Goal: Task Accomplishment & Management: Complete application form

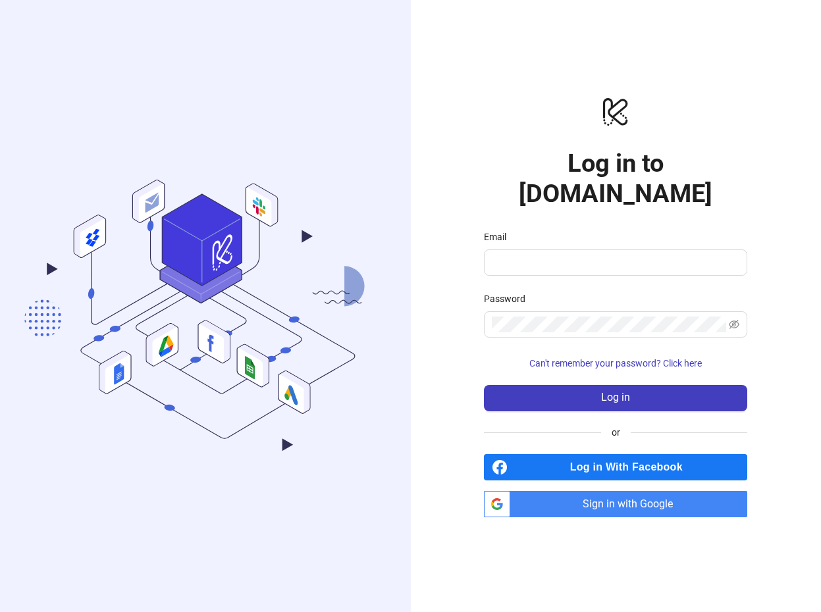
click at [647, 492] on span "Sign in with Google" at bounding box center [631, 504] width 232 height 26
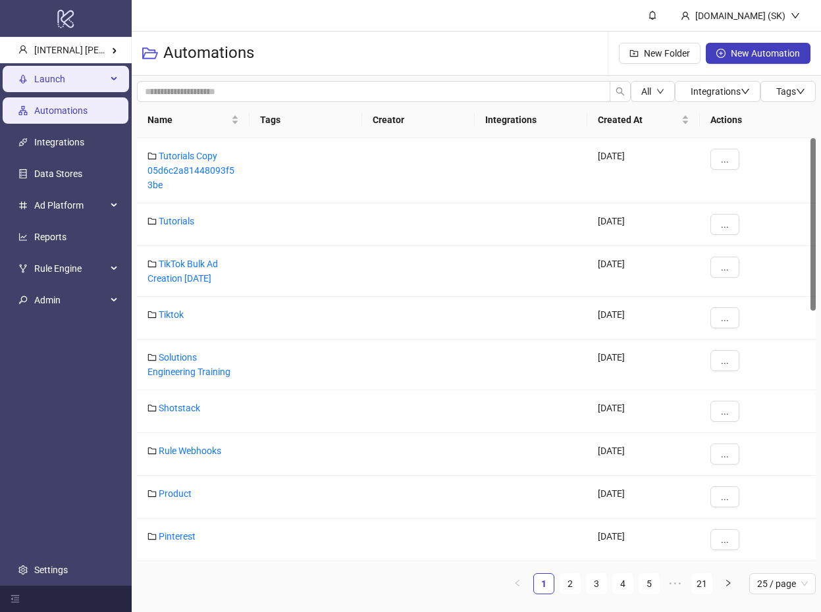
click at [91, 76] on span "Launch" at bounding box center [70, 79] width 72 height 26
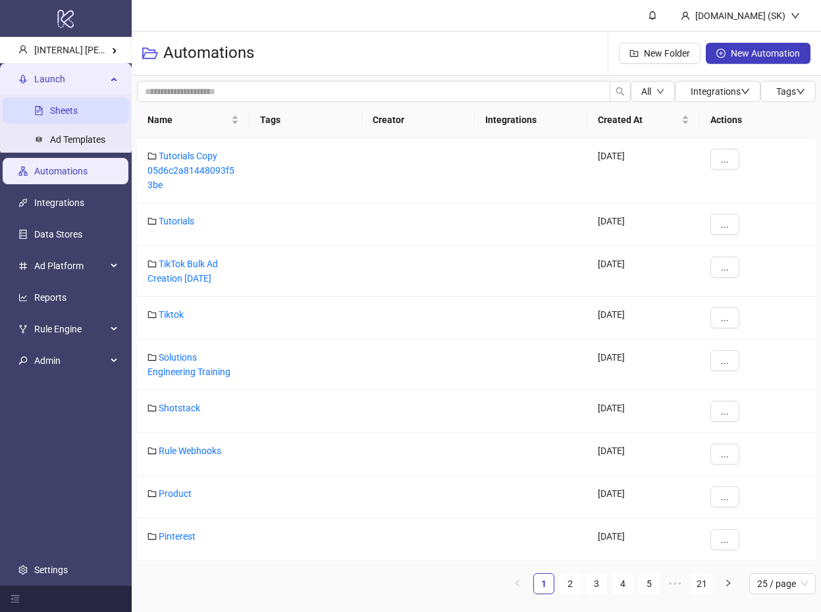
click at [78, 111] on link "Sheets" at bounding box center [64, 110] width 28 height 11
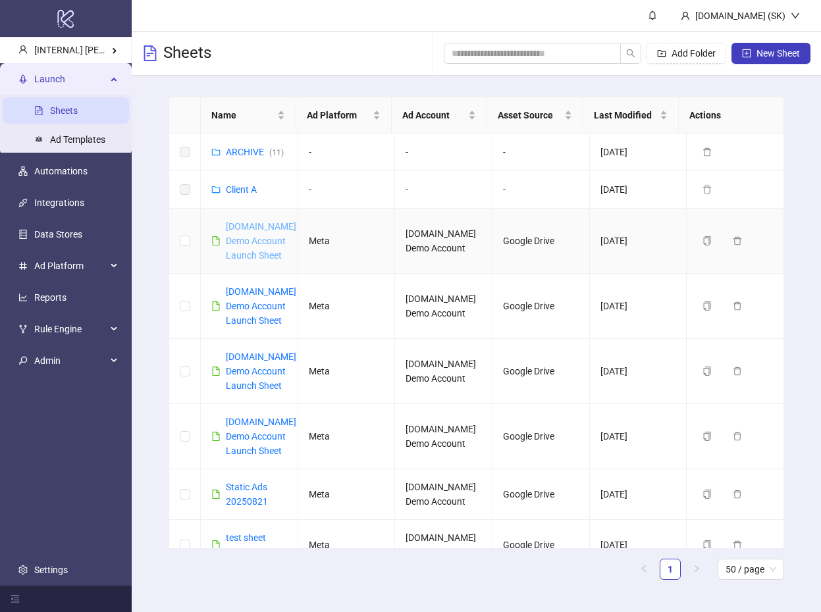
click at [250, 254] on link "Kitchn.io Demo Account Launch Sheet" at bounding box center [261, 240] width 70 height 39
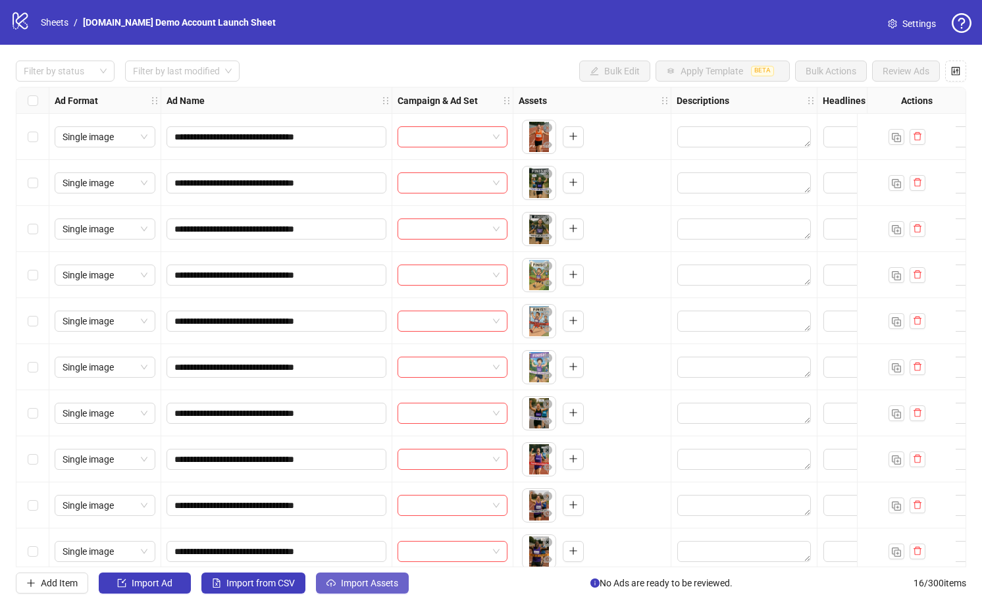
click at [381, 591] on button "Import Assets" at bounding box center [362, 583] width 93 height 21
click at [820, 14] on link "Settings" at bounding box center [911, 23] width 69 height 21
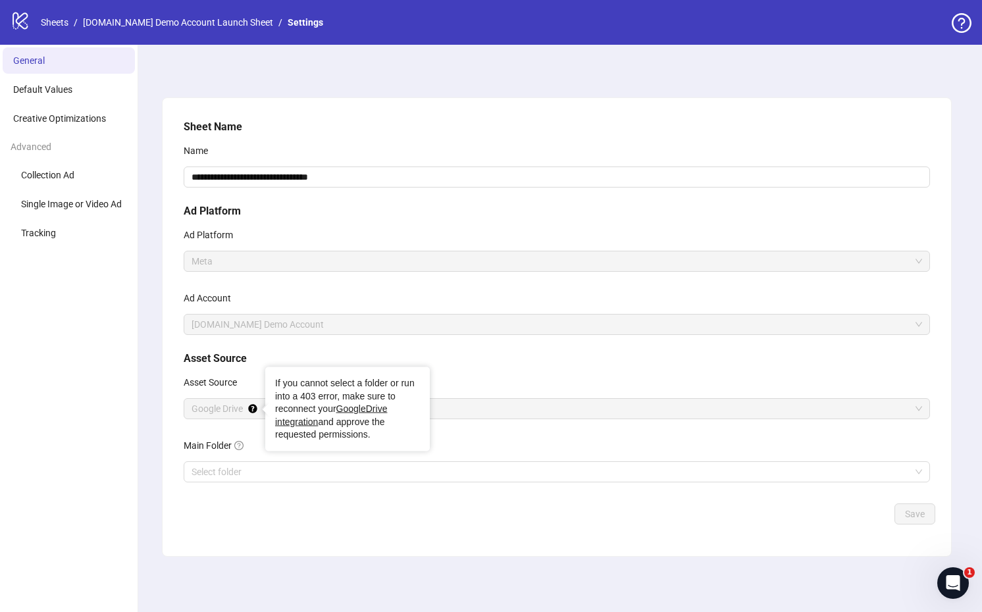
click at [578, 384] on div "Asset Source" at bounding box center [557, 385] width 746 height 26
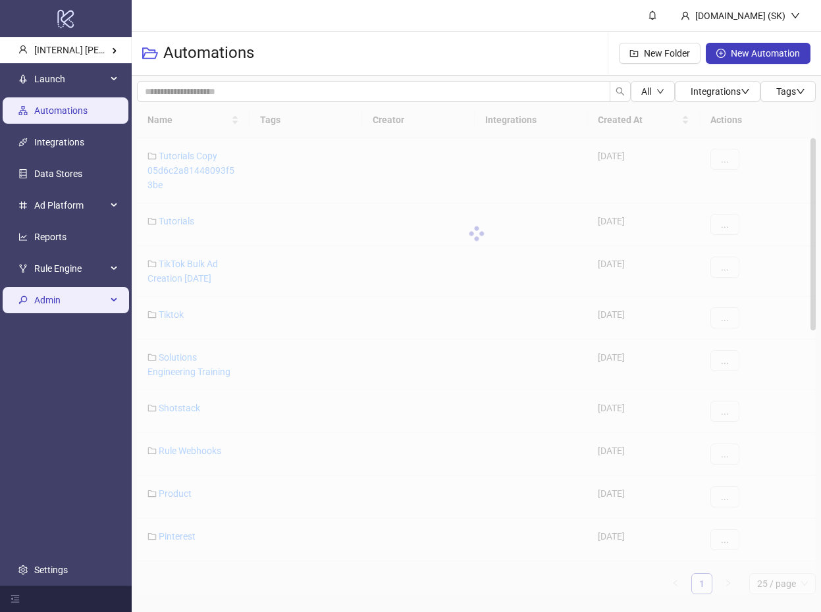
click at [67, 310] on span "Admin" at bounding box center [70, 300] width 72 height 26
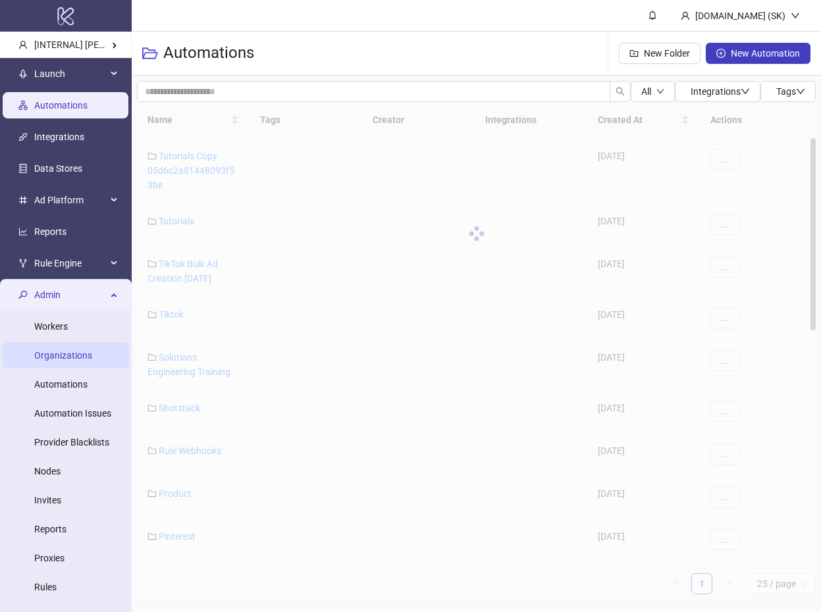
click at [64, 355] on link "Organizations" at bounding box center [63, 355] width 58 height 11
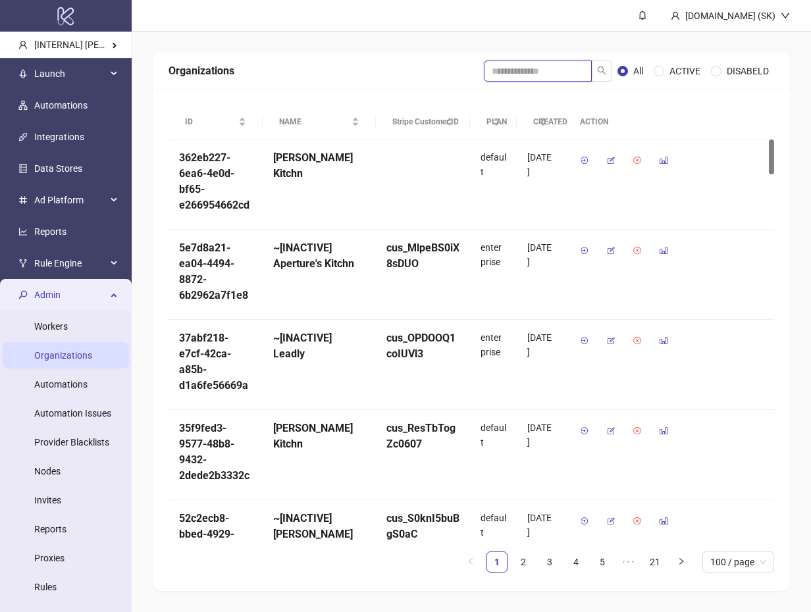
click at [550, 72] on input "search" at bounding box center [538, 71] width 108 height 21
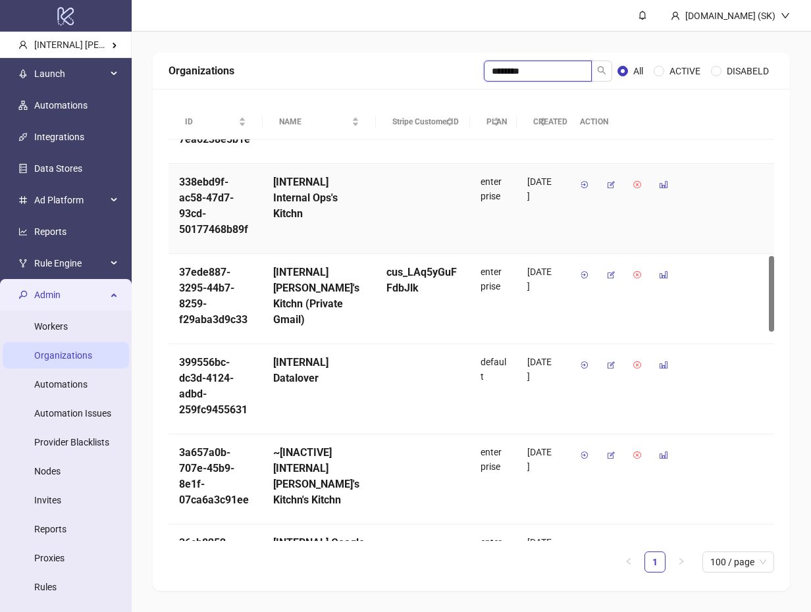
scroll to position [1456, 0]
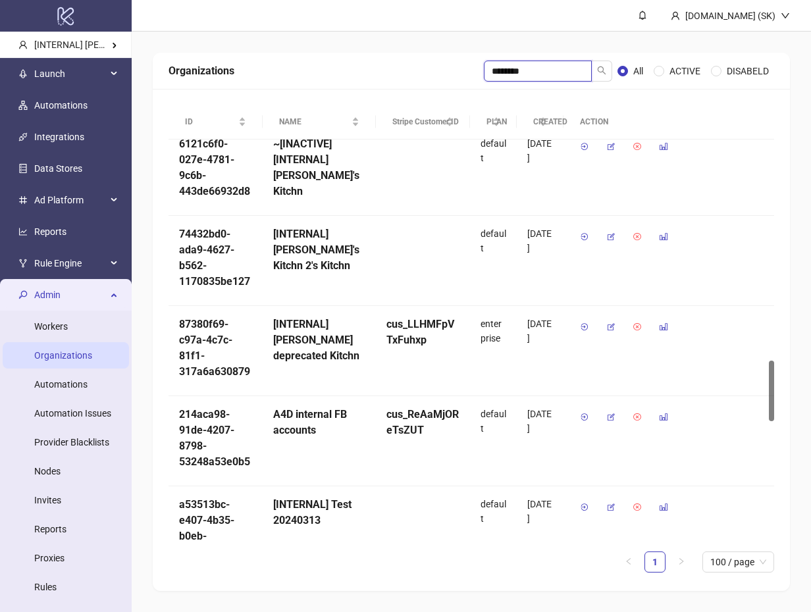
click at [513, 61] on input "********" at bounding box center [538, 71] width 108 height 21
type input "*****"
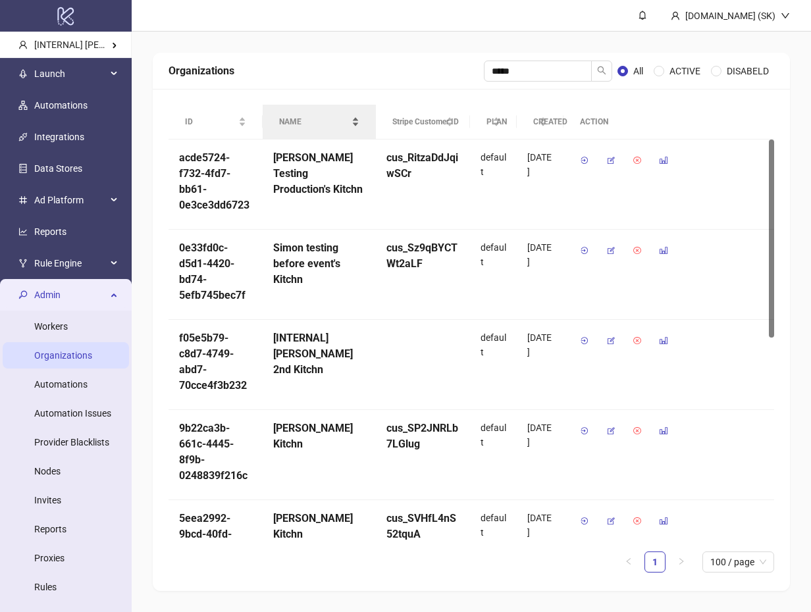
click at [350, 128] on div "NAME" at bounding box center [319, 121] width 80 height 13
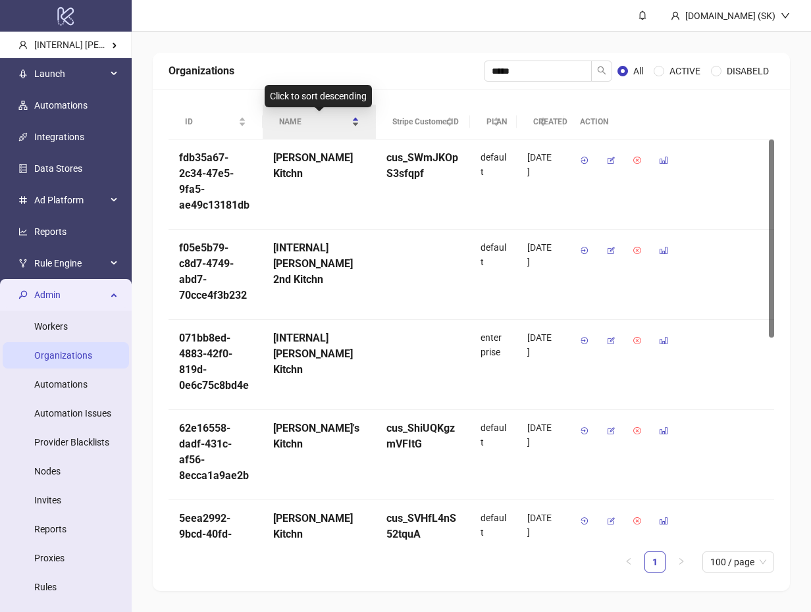
click at [333, 128] on div "NAME" at bounding box center [319, 121] width 80 height 13
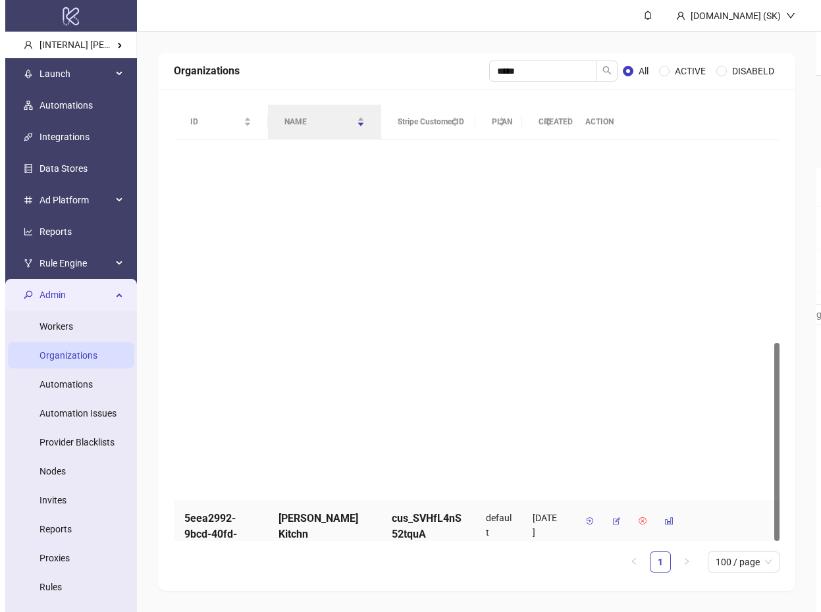
scroll to position [410, 0]
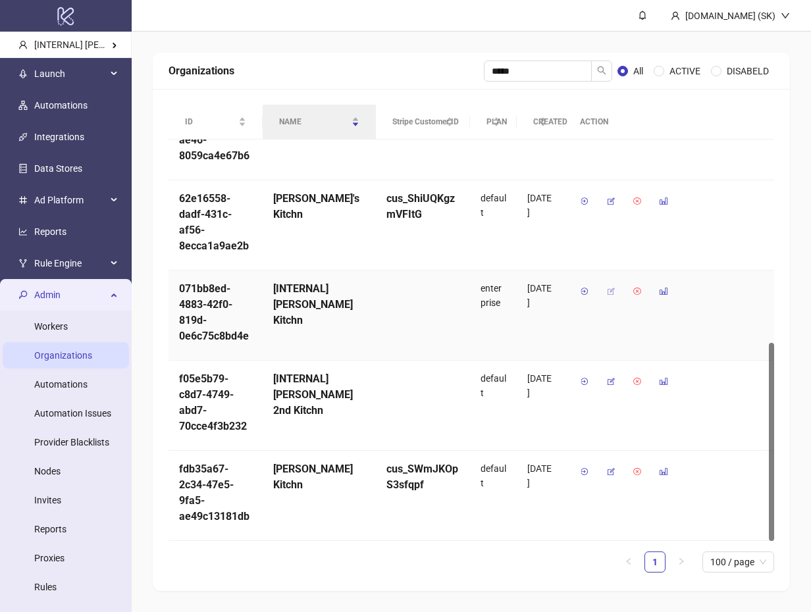
click at [610, 293] on icon "button" at bounding box center [610, 291] width 9 height 9
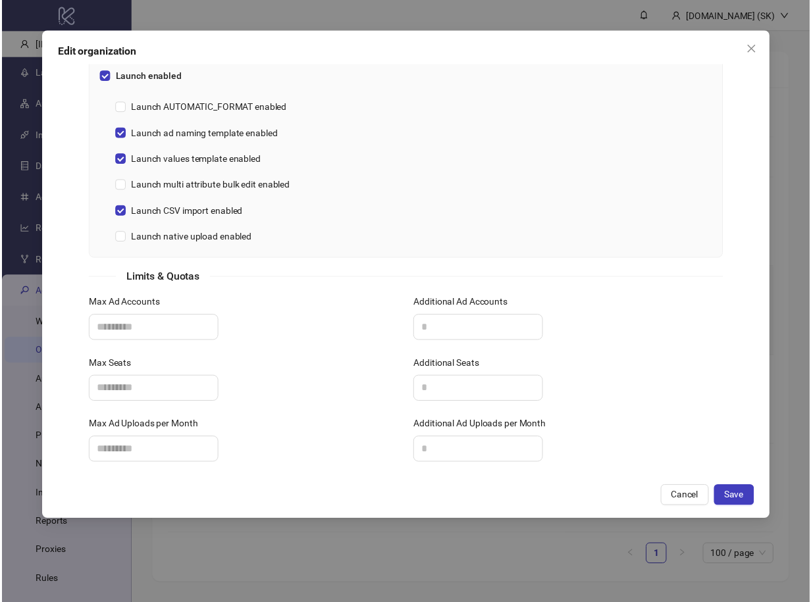
scroll to position [688, 0]
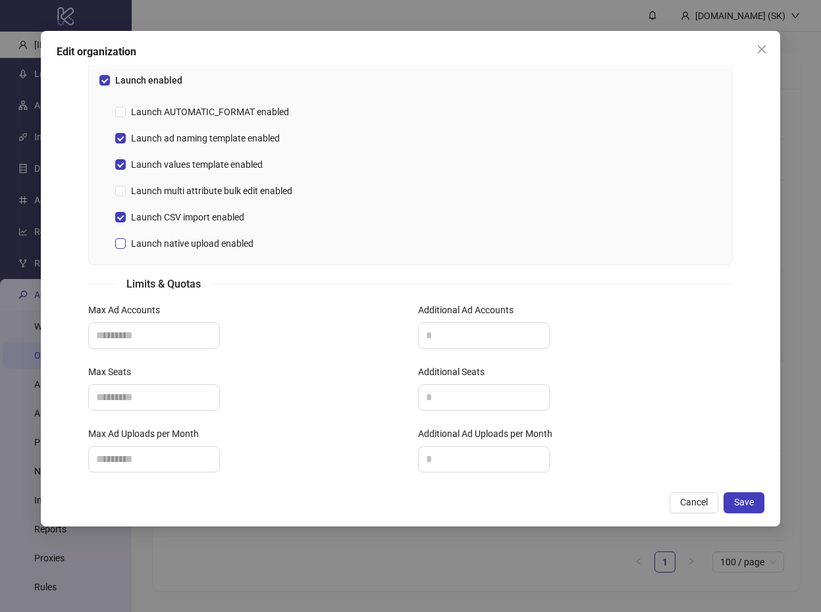
click at [245, 244] on span "Launch native upload enabled" at bounding box center [192, 243] width 133 height 14
click at [752, 503] on span "Save" at bounding box center [744, 502] width 20 height 11
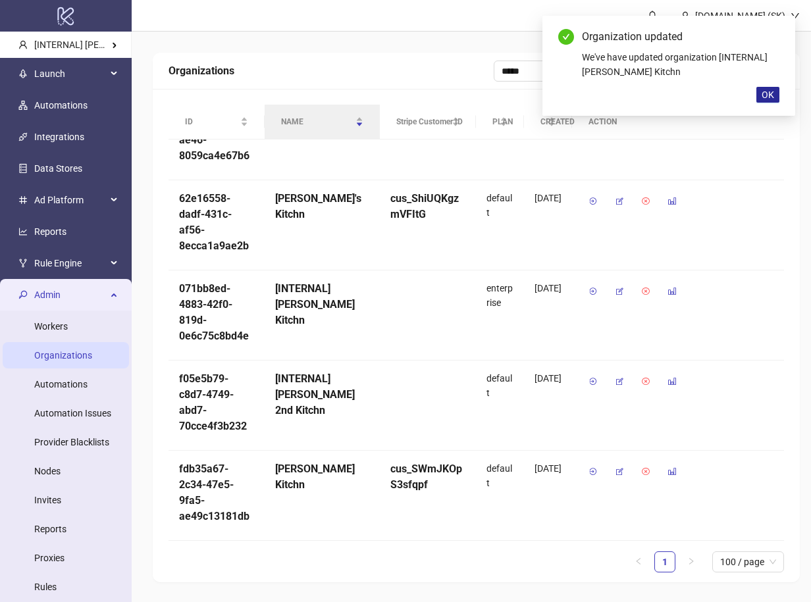
click at [765, 97] on span "OK" at bounding box center [767, 94] width 13 height 11
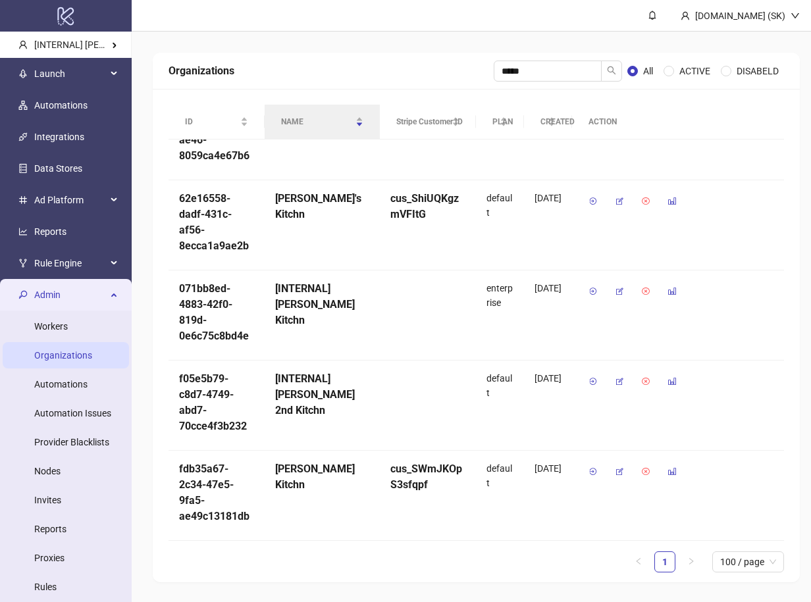
click at [315, 66] on div "Organizations" at bounding box center [330, 71] width 325 height 16
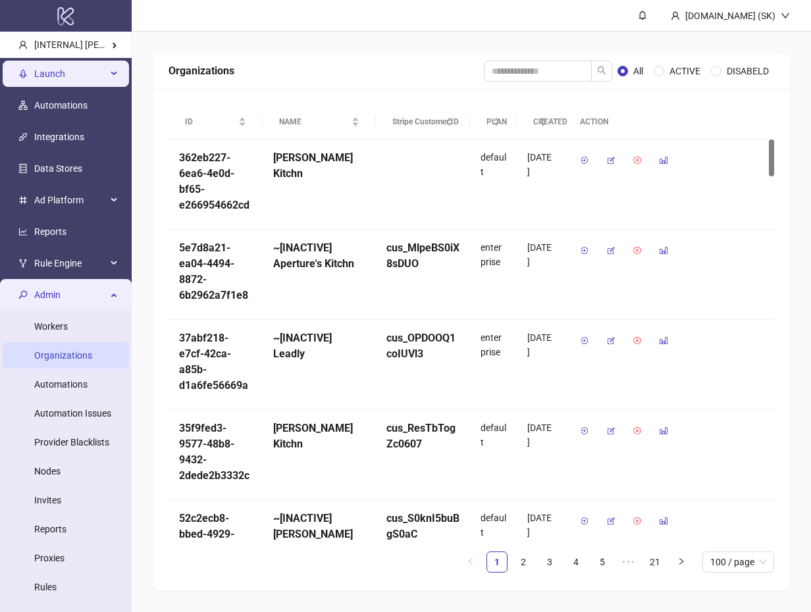
click at [43, 75] on span "Launch" at bounding box center [70, 74] width 72 height 26
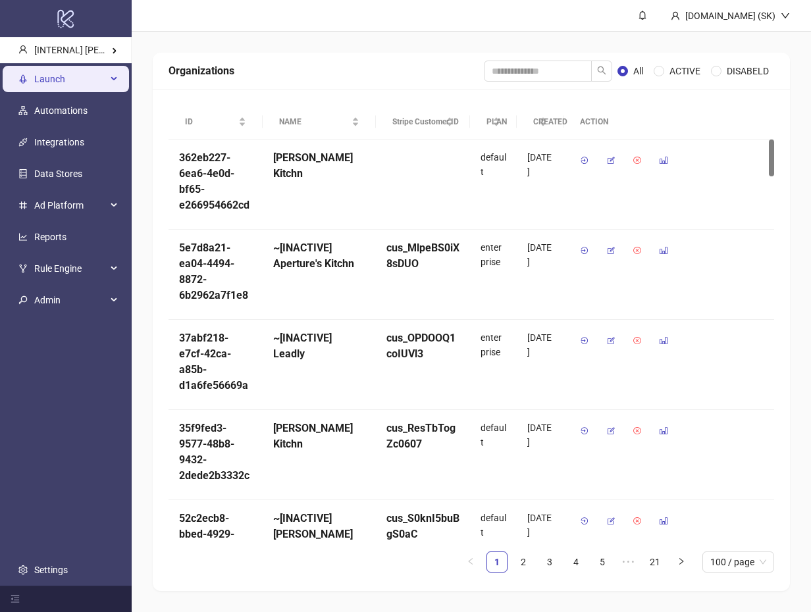
click at [68, 77] on span "Launch" at bounding box center [70, 79] width 72 height 26
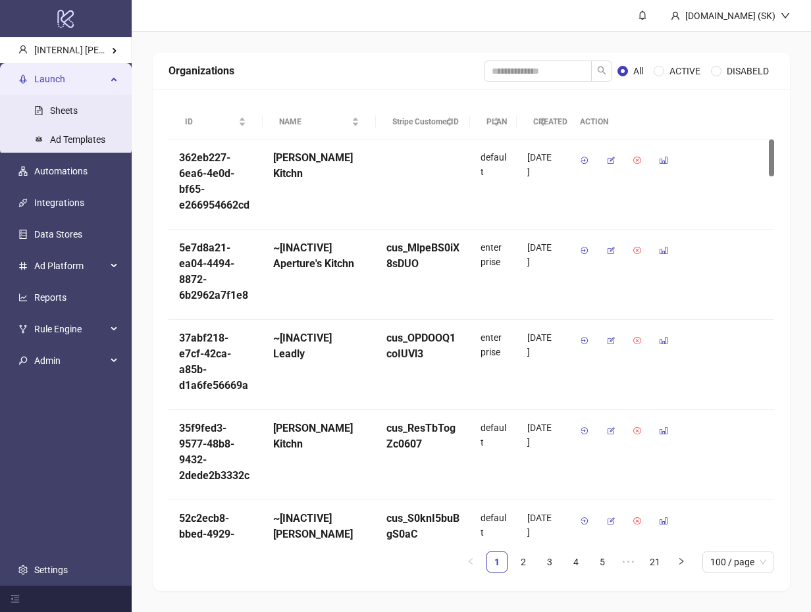
click at [69, 105] on link "Sheets" at bounding box center [64, 110] width 28 height 11
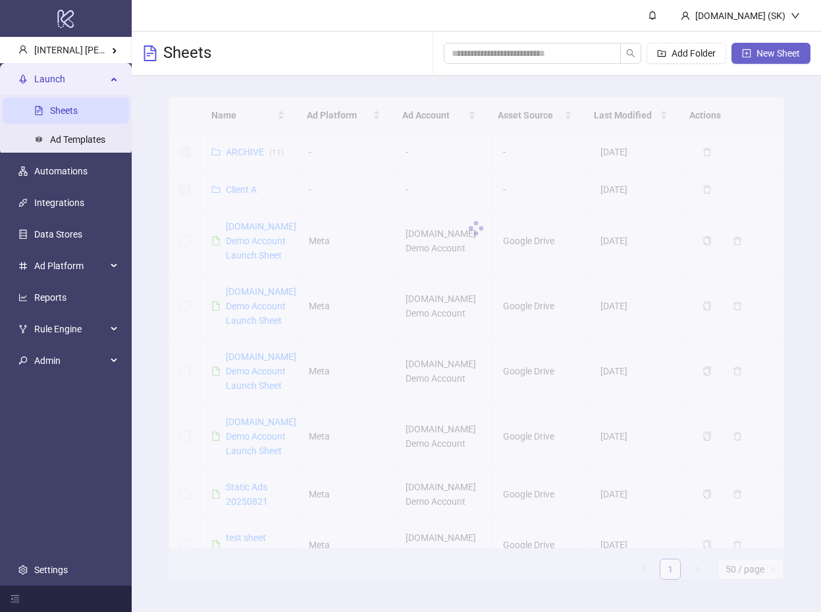
click at [773, 54] on span "New Sheet" at bounding box center [777, 53] width 43 height 11
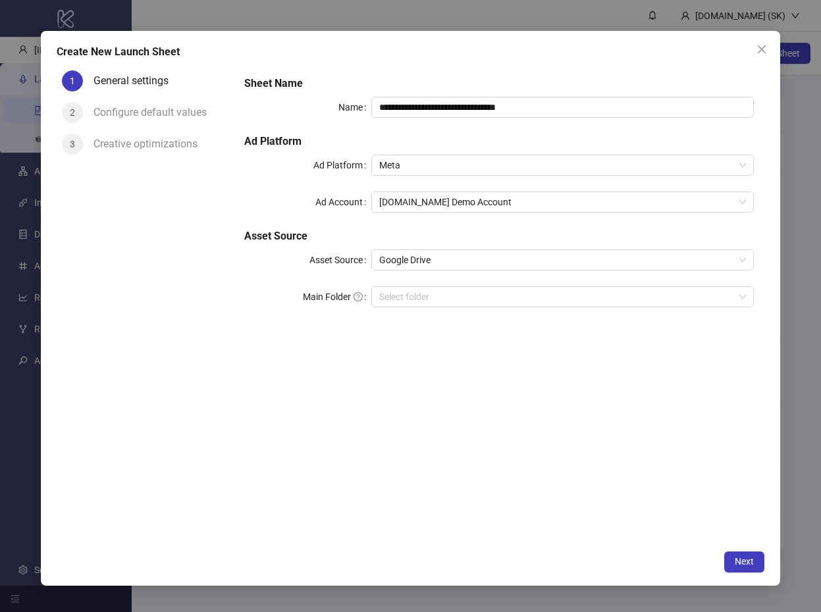
click at [444, 283] on div "**********" at bounding box center [499, 199] width 520 height 258
click at [445, 253] on span "Google Drive" at bounding box center [562, 260] width 366 height 20
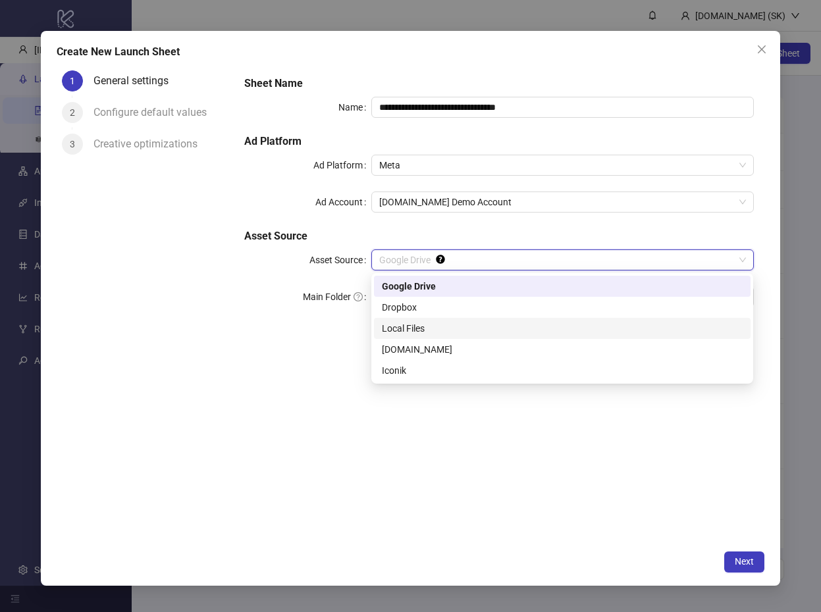
click at [432, 330] on div "Local Files" at bounding box center [562, 328] width 361 height 14
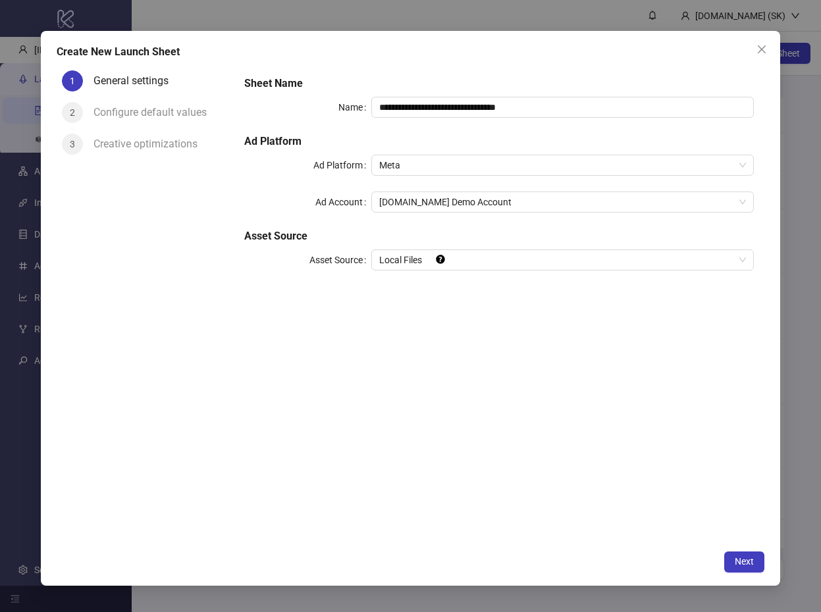
click at [446, 361] on div "**********" at bounding box center [499, 304] width 530 height 478
click at [403, 328] on div "**********" at bounding box center [499, 304] width 530 height 478
click at [399, 257] on span "Local Files" at bounding box center [562, 260] width 366 height 20
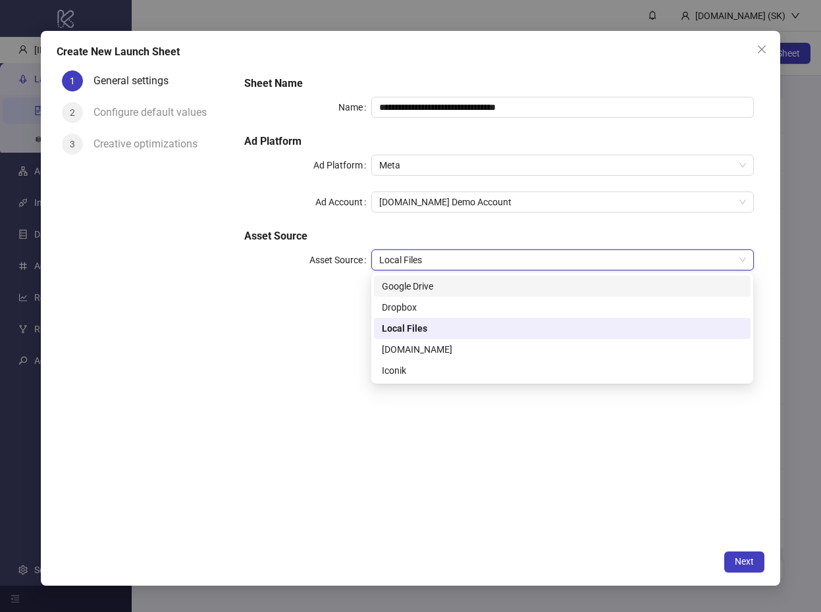
click at [309, 323] on div "**********" at bounding box center [499, 304] width 530 height 478
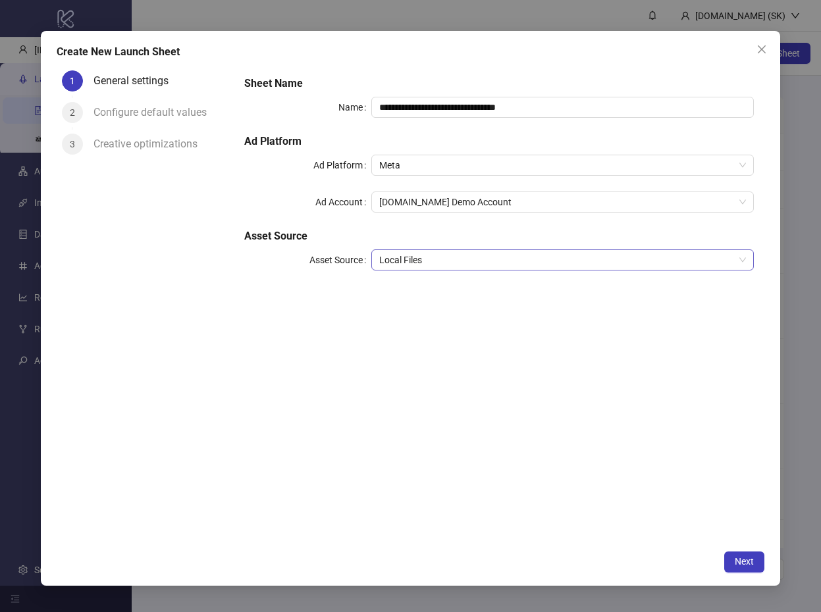
click at [383, 251] on span "Local Files" at bounding box center [562, 260] width 366 height 20
click at [491, 234] on h5 "Asset Source" at bounding box center [498, 236] width 509 height 16
click at [470, 274] on div "**********" at bounding box center [499, 180] width 520 height 221
click at [475, 256] on span "Local Files" at bounding box center [562, 260] width 366 height 20
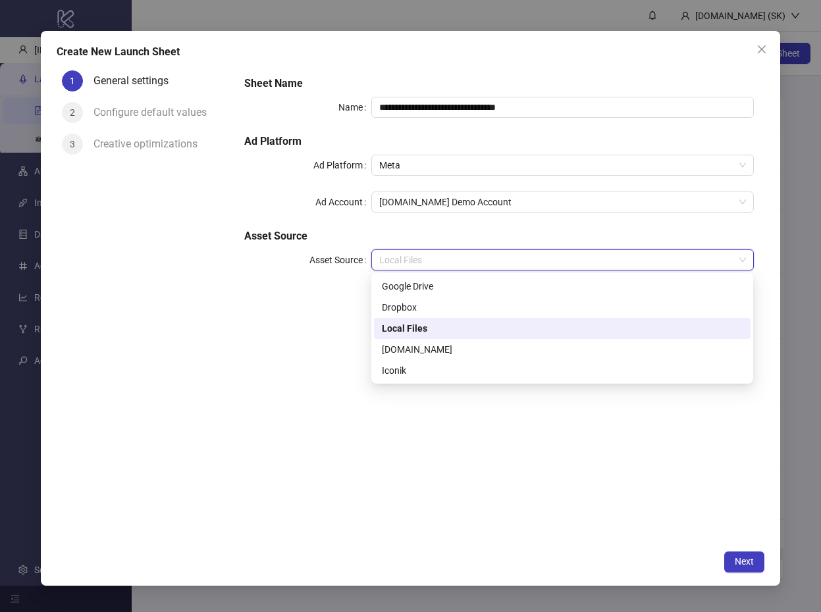
click at [436, 331] on div "Local Files" at bounding box center [562, 328] width 361 height 14
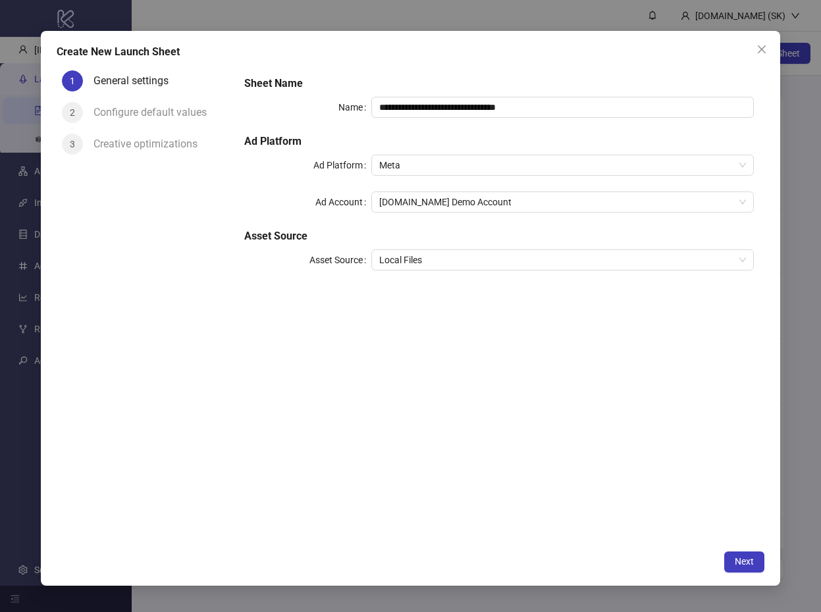
click at [498, 336] on div "**********" at bounding box center [499, 304] width 530 height 478
click at [743, 557] on span "Next" at bounding box center [743, 561] width 19 height 11
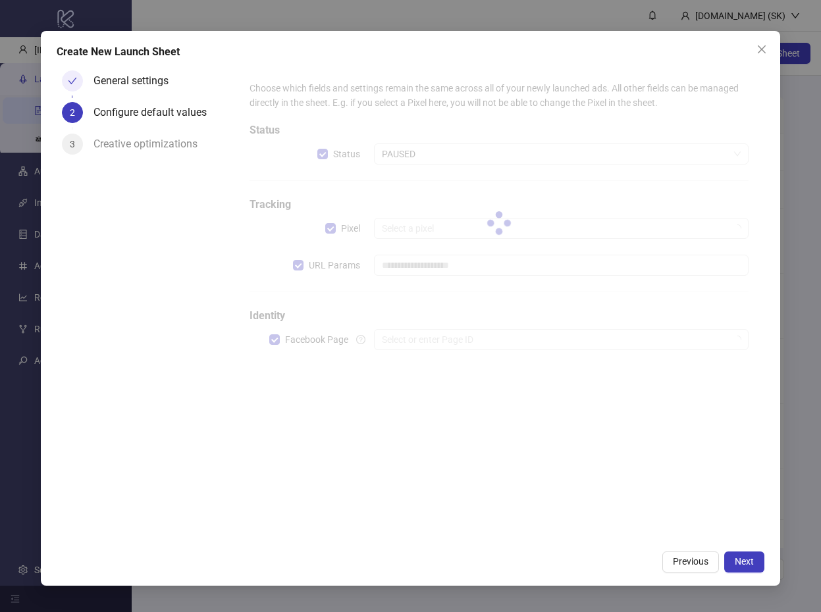
type input "**********"
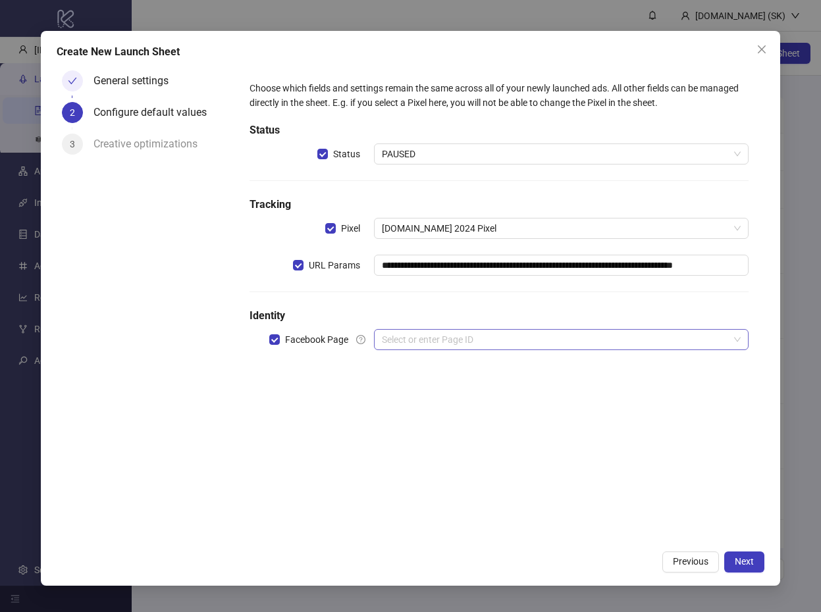
click at [506, 340] on input "search" at bounding box center [555, 340] width 346 height 20
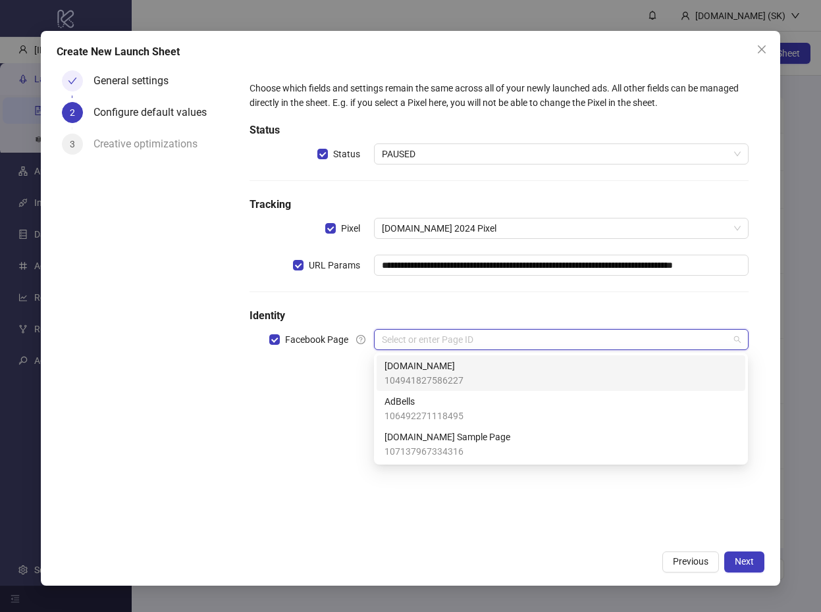
click at [463, 367] on div "Kitchn.io 104941827586227" at bounding box center [560, 373] width 353 height 29
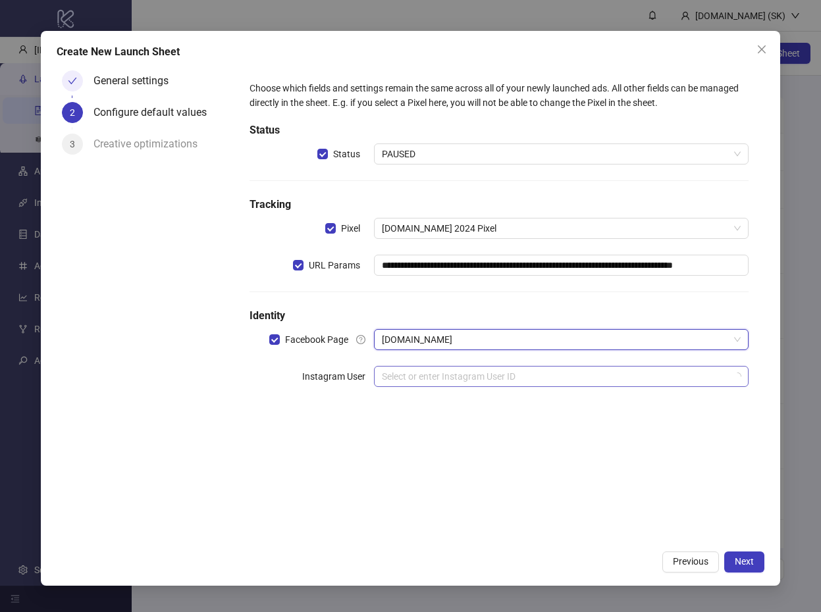
click at [463, 367] on input "search" at bounding box center [555, 377] width 346 height 20
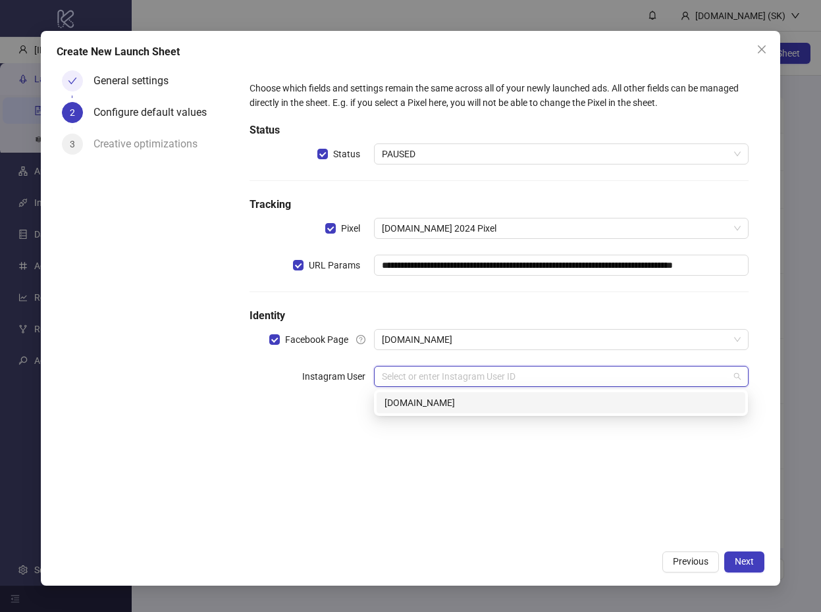
click at [465, 415] on div "17841452815511506 kitchn.io" at bounding box center [561, 403] width 374 height 26
click at [469, 407] on div "kitchn.io" at bounding box center [560, 403] width 353 height 14
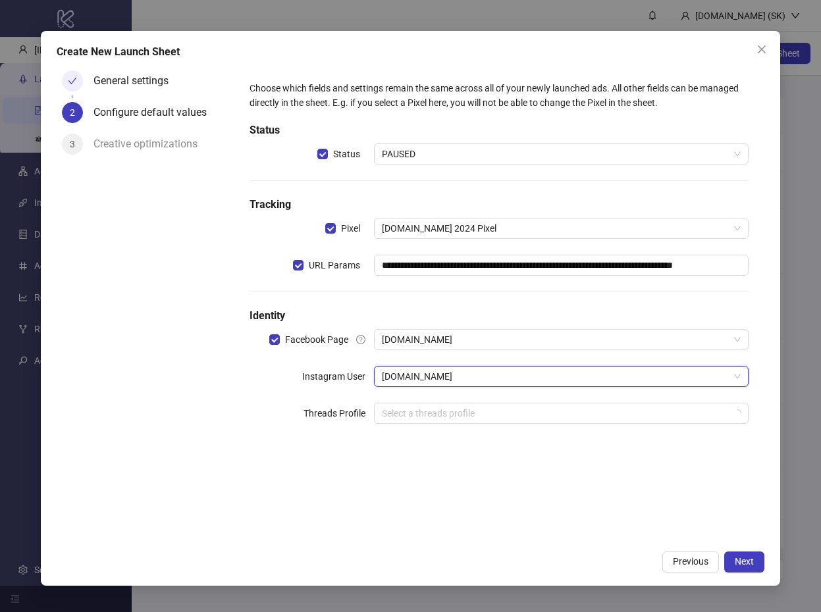
click at [465, 428] on div "**********" at bounding box center [498, 260] width 509 height 369
click at [461, 413] on input "search" at bounding box center [555, 413] width 346 height 20
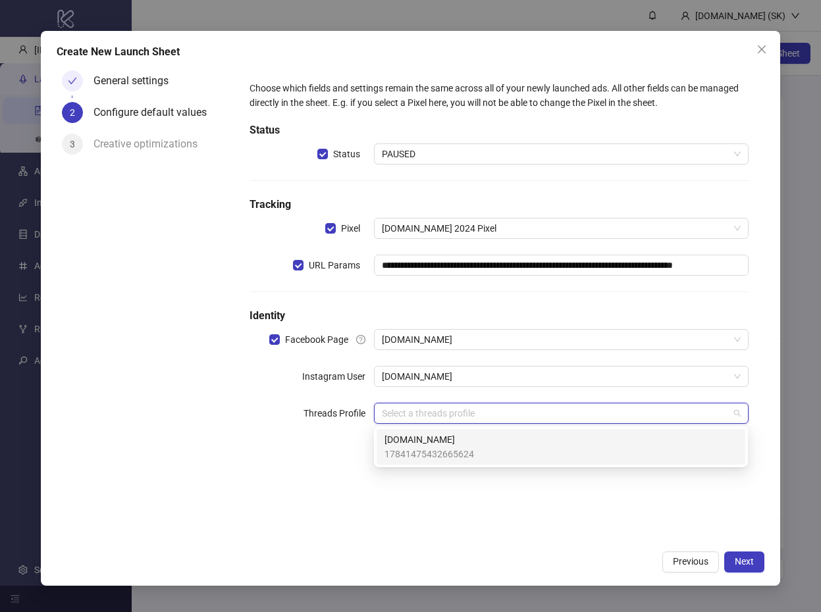
click at [458, 443] on span "[DOMAIN_NAME]" at bounding box center [428, 439] width 89 height 14
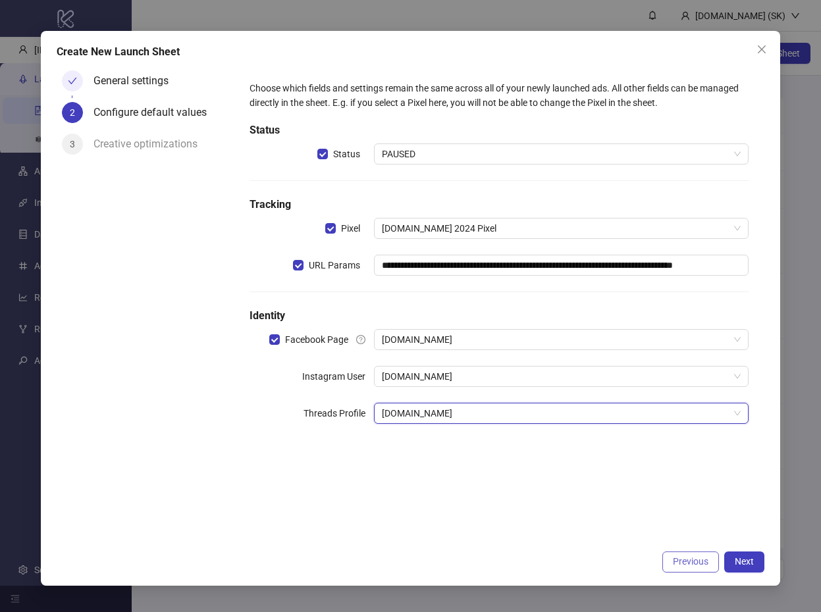
click at [688, 561] on span "Previous" at bounding box center [691, 561] width 36 height 11
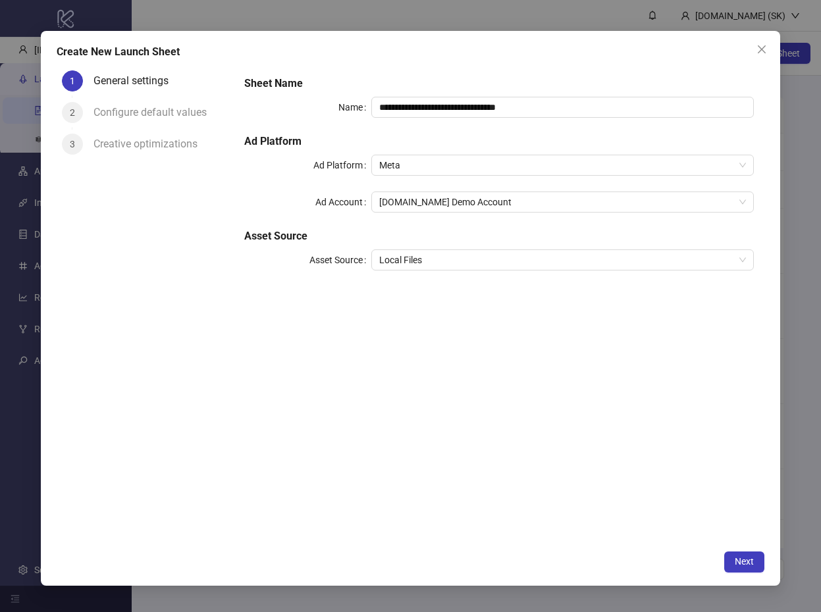
click at [754, 45] on span "Close" at bounding box center [761, 49] width 21 height 11
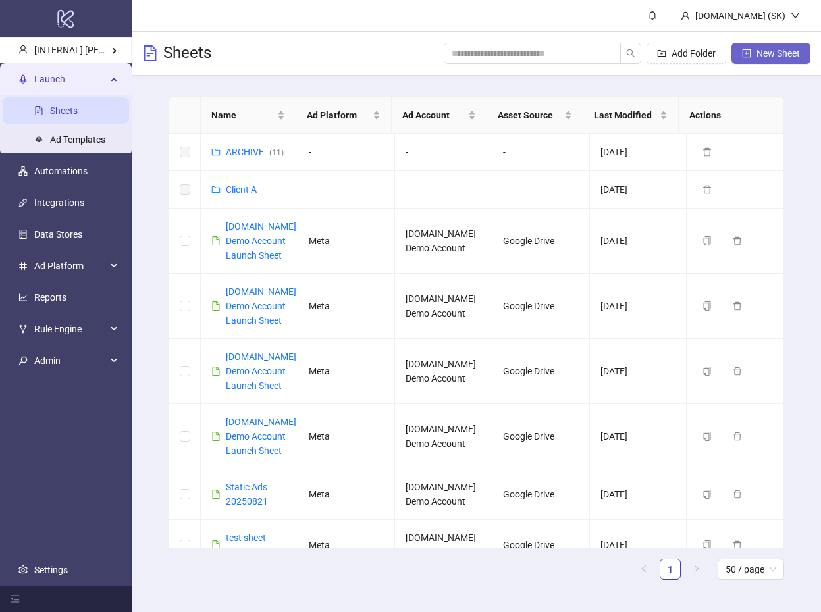
click at [762, 49] on span "New Sheet" at bounding box center [777, 53] width 43 height 11
type input "**********"
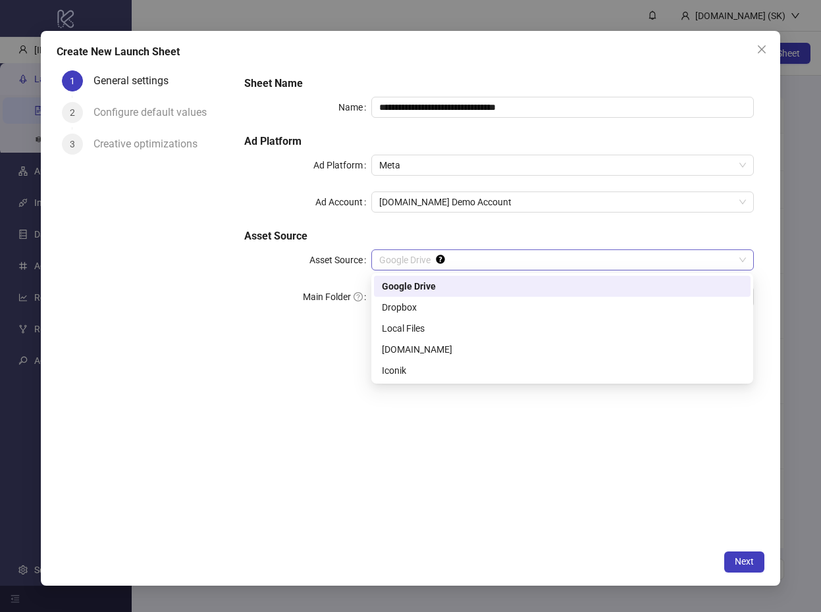
click at [461, 257] on span "Google Drive" at bounding box center [562, 260] width 366 height 20
click at [449, 331] on div "Local Files" at bounding box center [562, 328] width 361 height 14
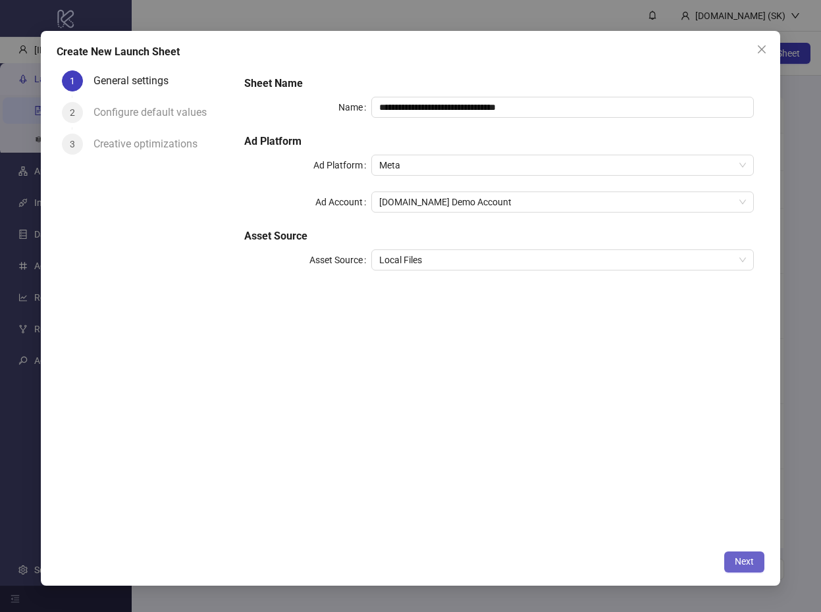
click at [746, 564] on span "Next" at bounding box center [743, 561] width 19 height 11
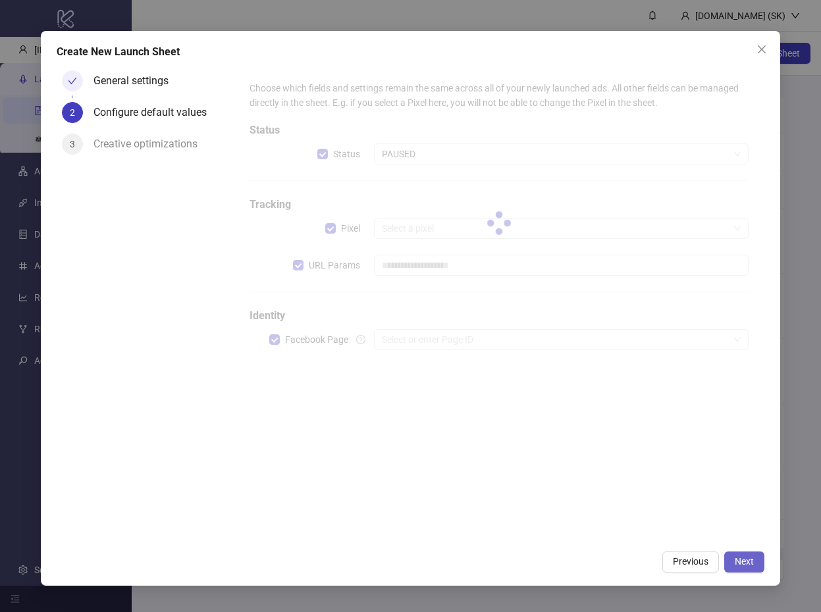
type input "**********"
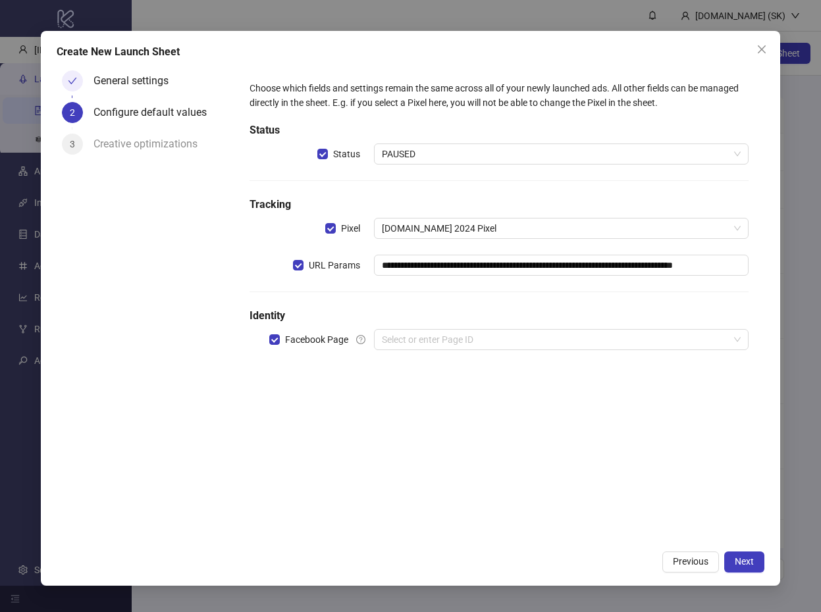
click at [463, 351] on div "**********" at bounding box center [498, 223] width 509 height 295
click at [461, 344] on input "search" at bounding box center [555, 340] width 346 height 20
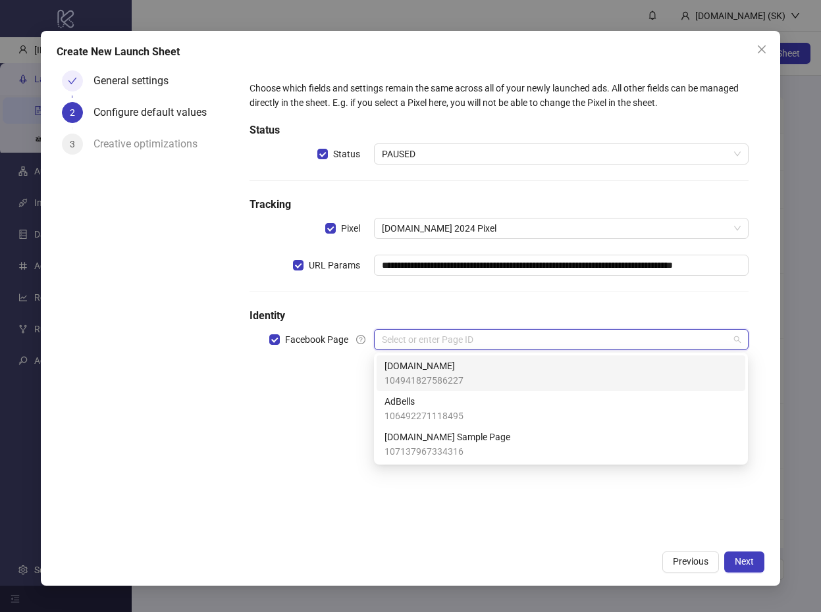
click at [449, 363] on span "[DOMAIN_NAME]" at bounding box center [423, 366] width 79 height 14
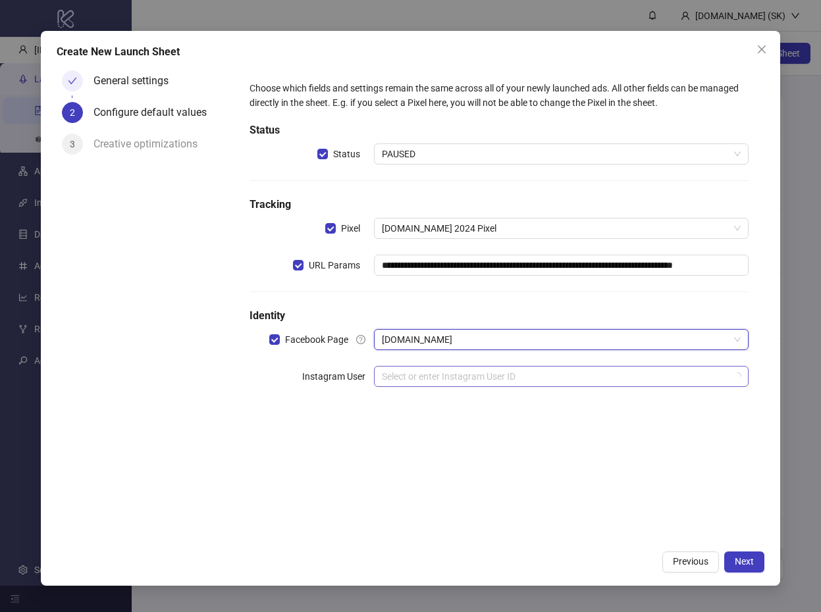
click at [447, 383] on input "search" at bounding box center [555, 377] width 346 height 20
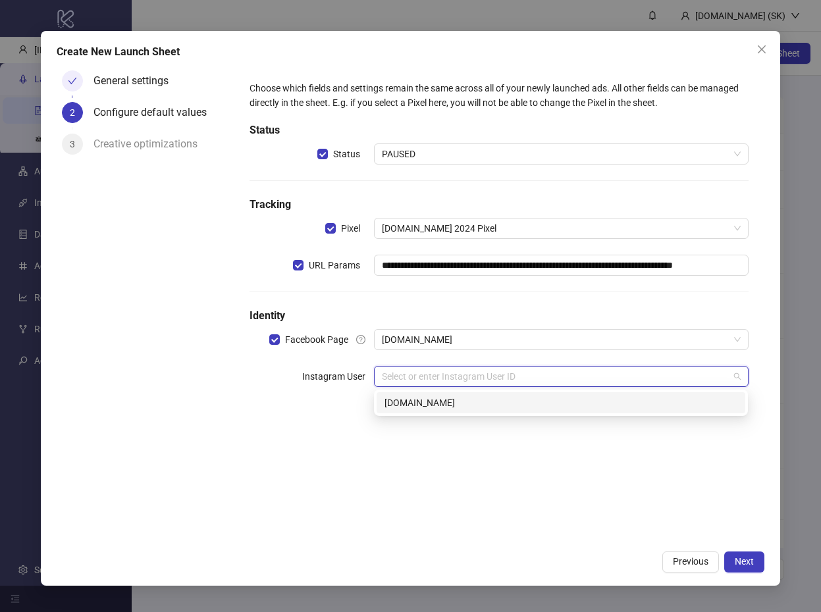
click at [440, 402] on div "kitchn.io" at bounding box center [560, 403] width 353 height 14
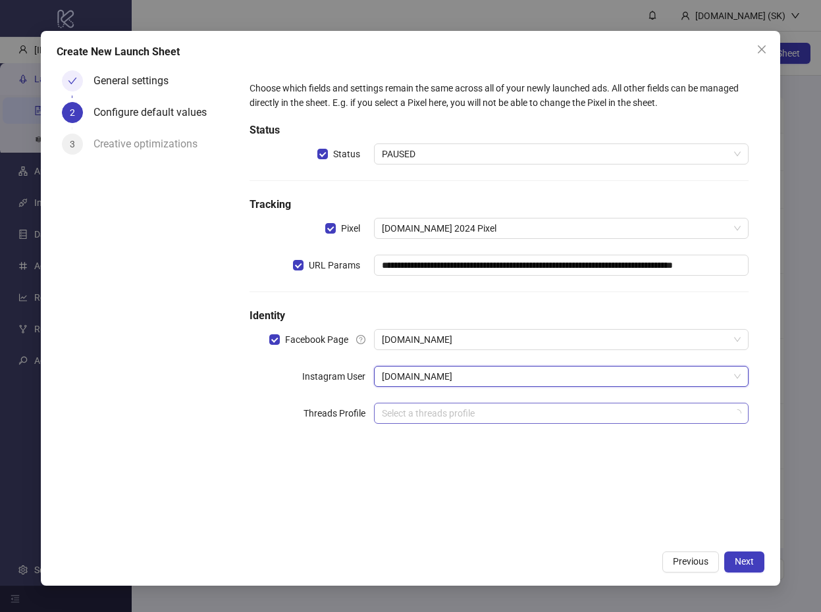
drag, startPoint x: 440, startPoint y: 402, endPoint x: 442, endPoint y: 414, distance: 11.9
click at [443, 406] on input "search" at bounding box center [555, 413] width 346 height 20
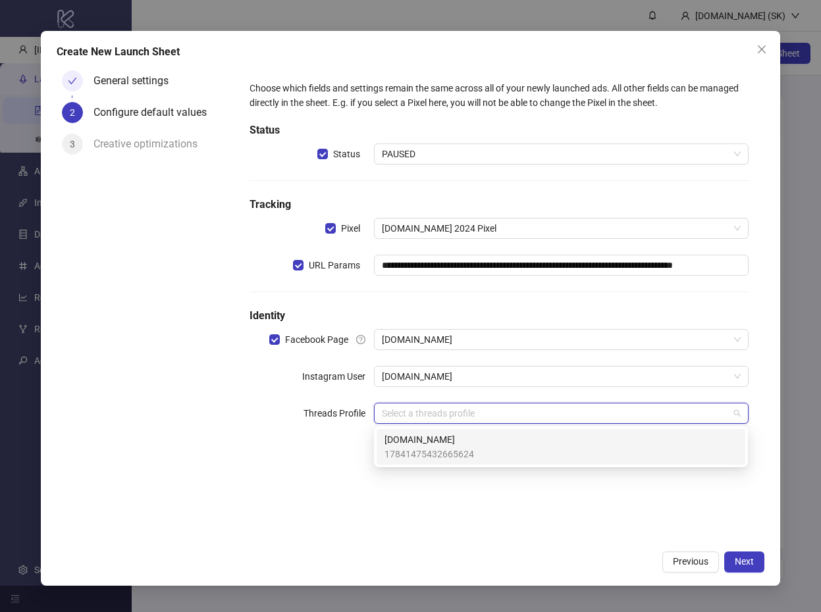
click at [437, 446] on span "[DOMAIN_NAME]" at bounding box center [428, 439] width 89 height 14
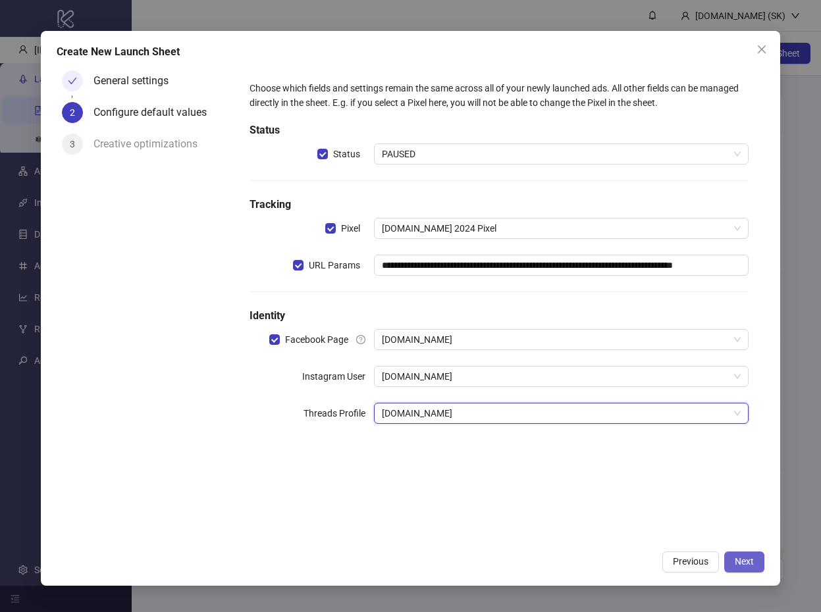
click at [762, 562] on button "Next" at bounding box center [744, 561] width 40 height 21
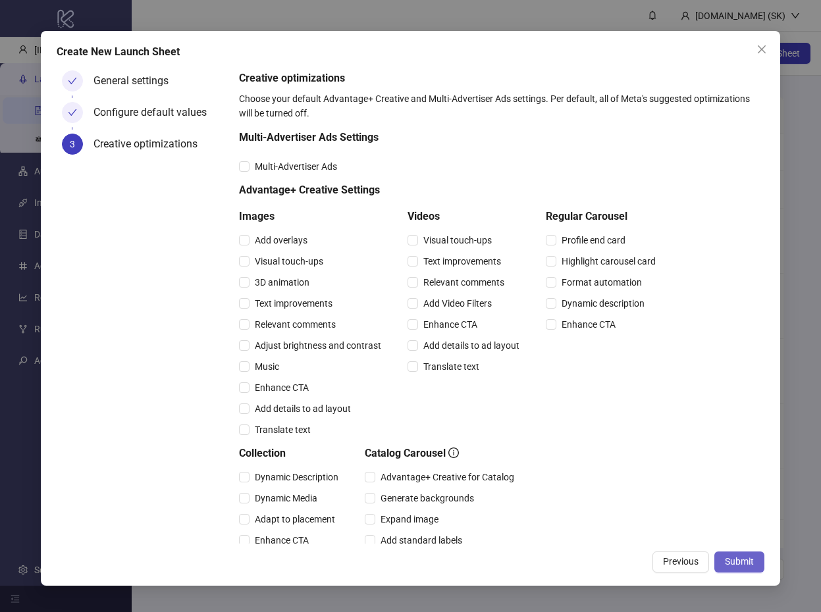
click at [755, 562] on button "Submit" at bounding box center [739, 561] width 50 height 21
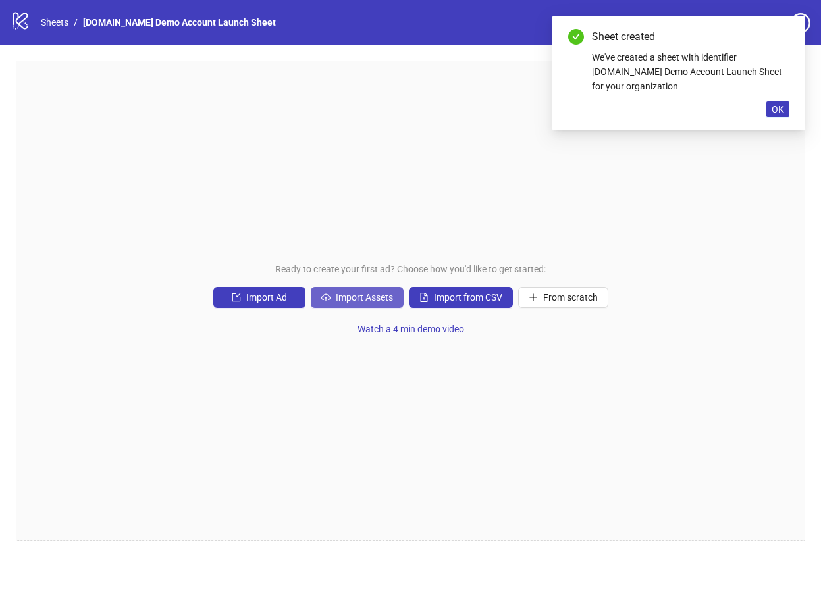
click at [345, 303] on button "Import Assets" at bounding box center [357, 297] width 93 height 21
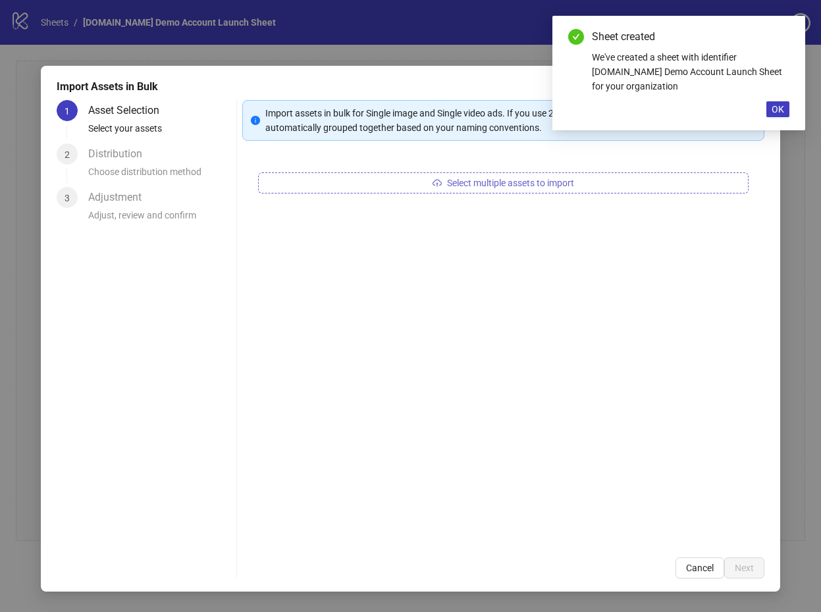
click at [526, 178] on span "Select multiple assets to import" at bounding box center [510, 183] width 127 height 11
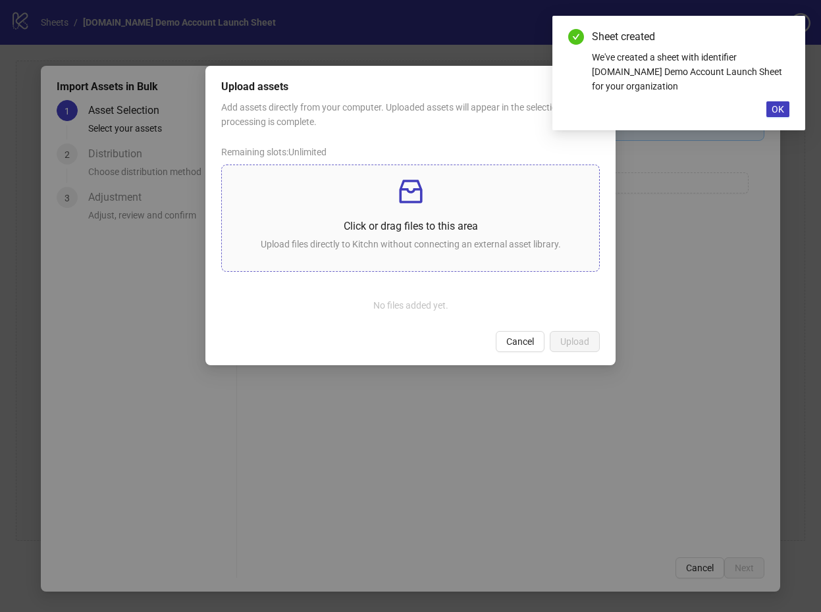
click at [377, 243] on p "Upload files directly to Kitchn without connecting an external asset library." at bounding box center [410, 244] width 357 height 14
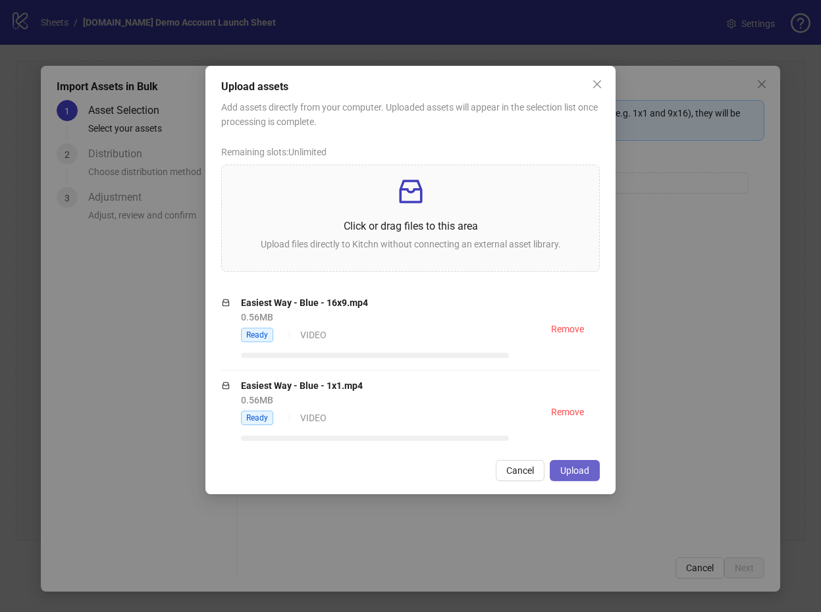
click at [592, 475] on button "Upload" at bounding box center [574, 470] width 50 height 21
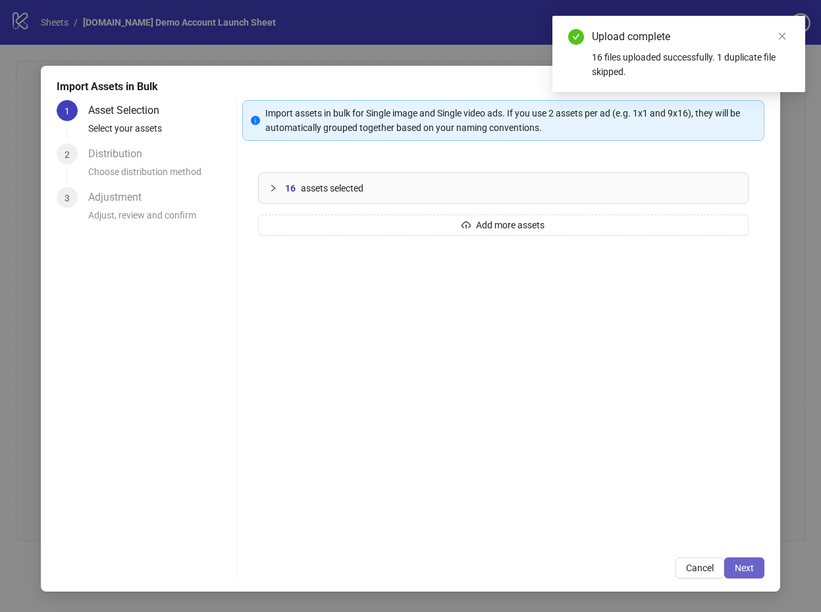
click at [742, 566] on span "Next" at bounding box center [743, 568] width 19 height 11
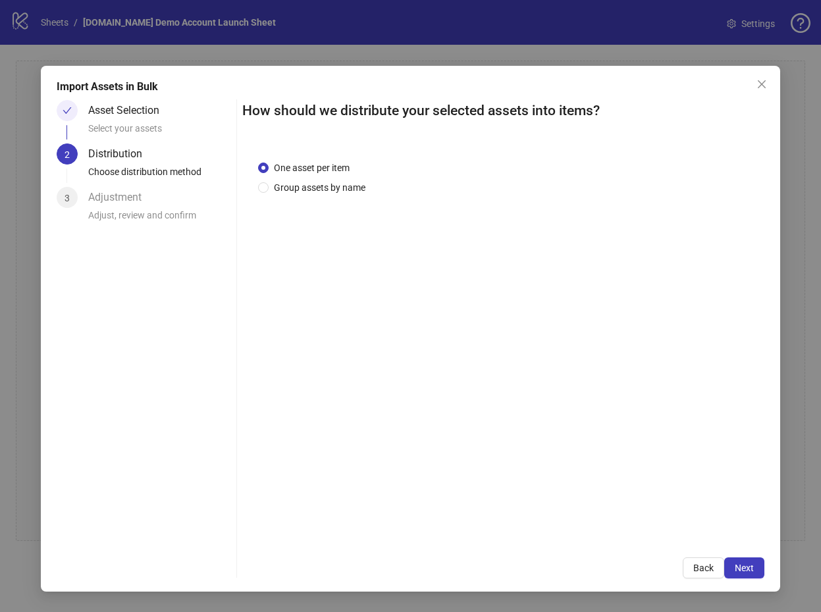
click at [321, 193] on span "Group assets by name" at bounding box center [319, 187] width 102 height 14
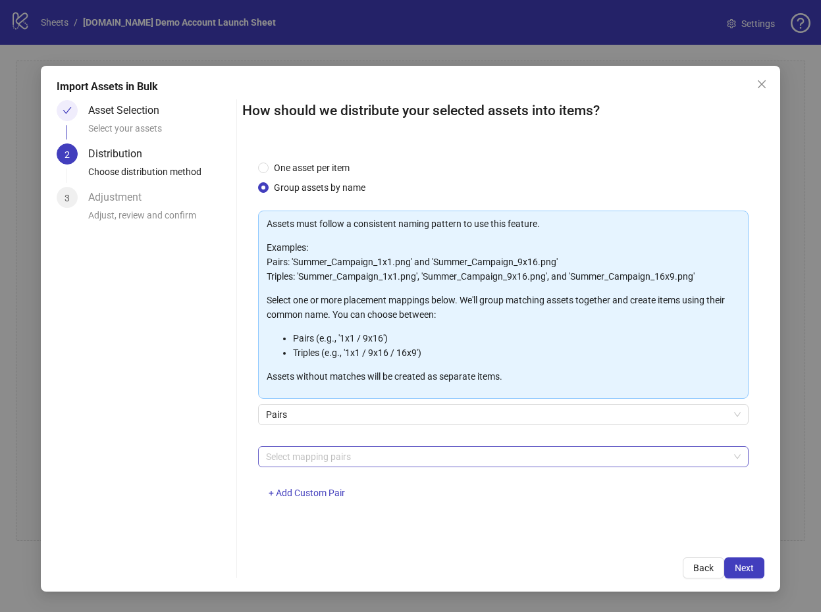
click at [407, 452] on div at bounding box center [496, 456] width 471 height 18
click at [140, 325] on div "Asset Selection Select your assets 2 Distribution Choose distribution method 3 …" at bounding box center [144, 339] width 174 height 478
click at [301, 454] on div at bounding box center [496, 456] width 471 height 18
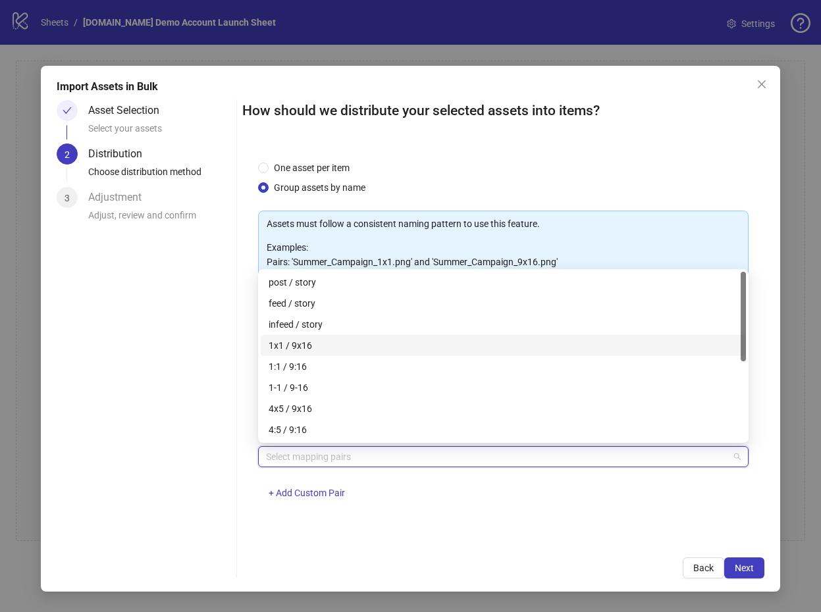
click at [303, 351] on div "1x1 / 9x16" at bounding box center [502, 345] width 469 height 14
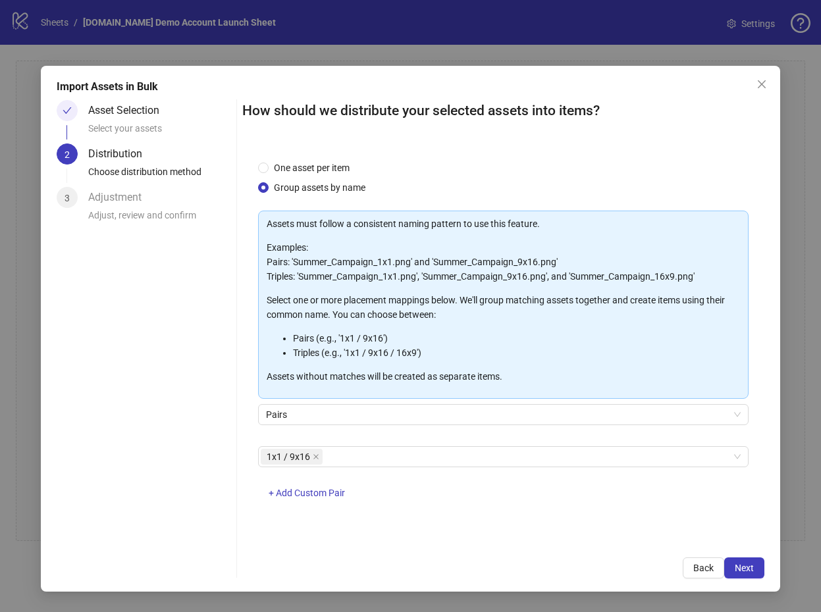
click at [184, 353] on div "Asset Selection Select your assets 2 Distribution Choose distribution method 3 …" at bounding box center [144, 339] width 174 height 478
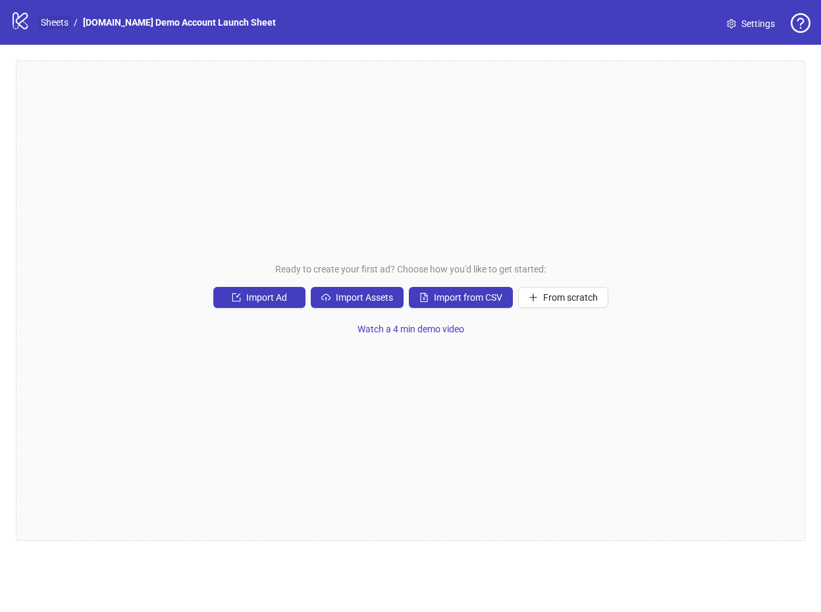
click at [53, 22] on link "Sheets" at bounding box center [54, 22] width 33 height 14
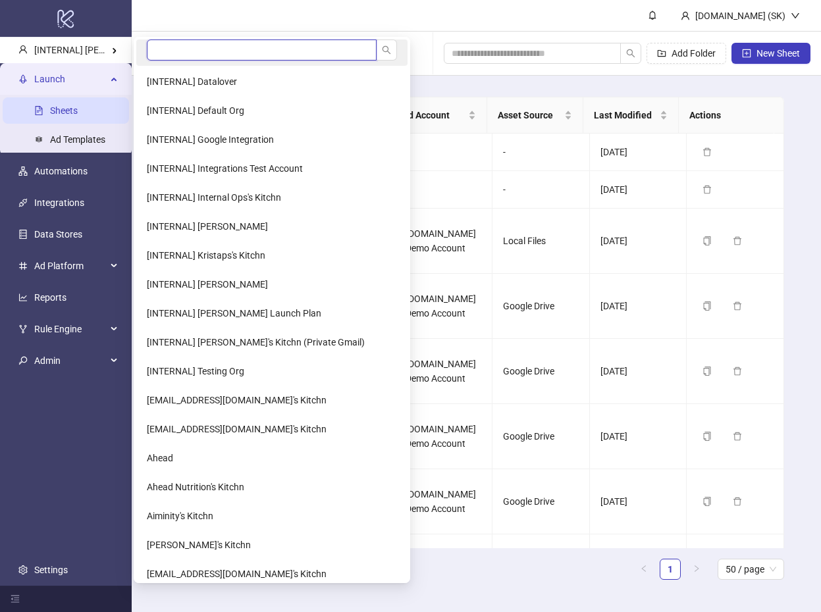
click at [150, 49] on input "search" at bounding box center [262, 49] width 230 height 21
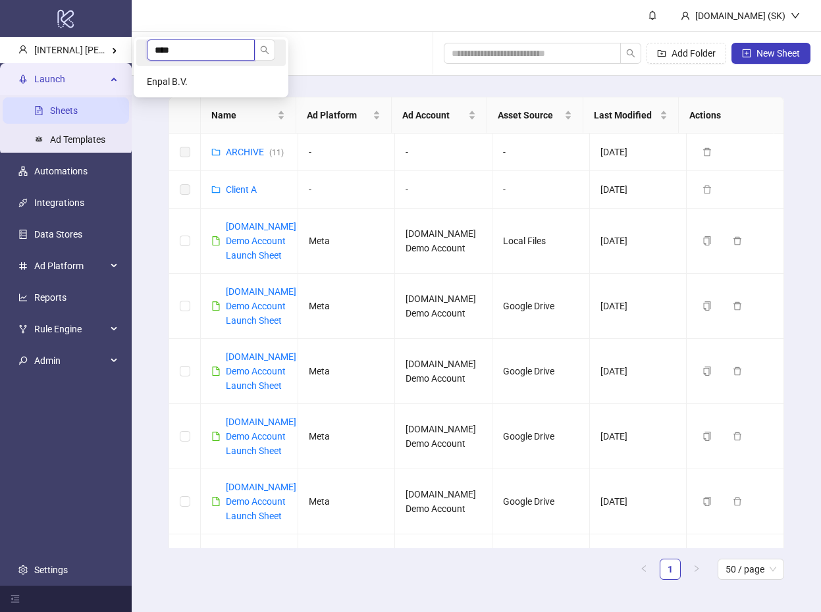
type input "****"
click at [193, 62] on li "****" at bounding box center [210, 52] width 149 height 26
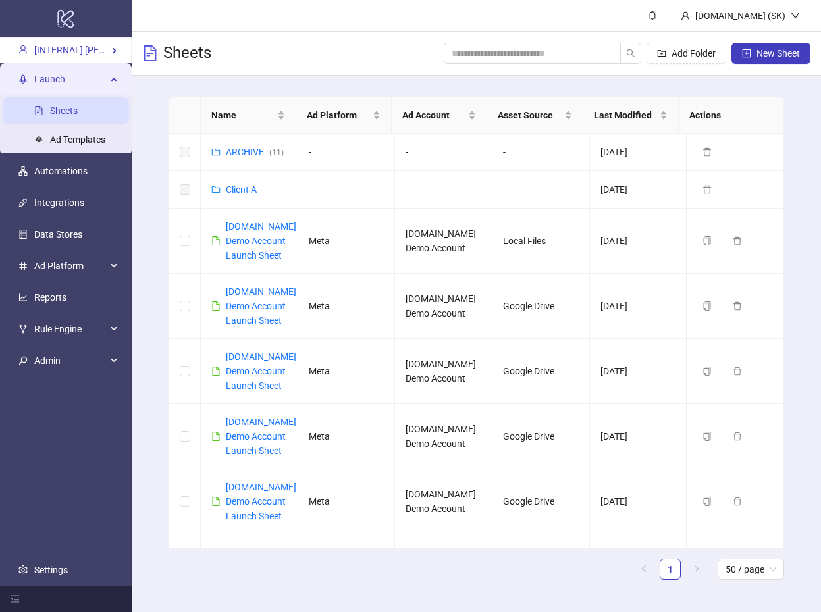
click at [195, 71] on div "Sheets" at bounding box center [176, 53] width 69 height 43
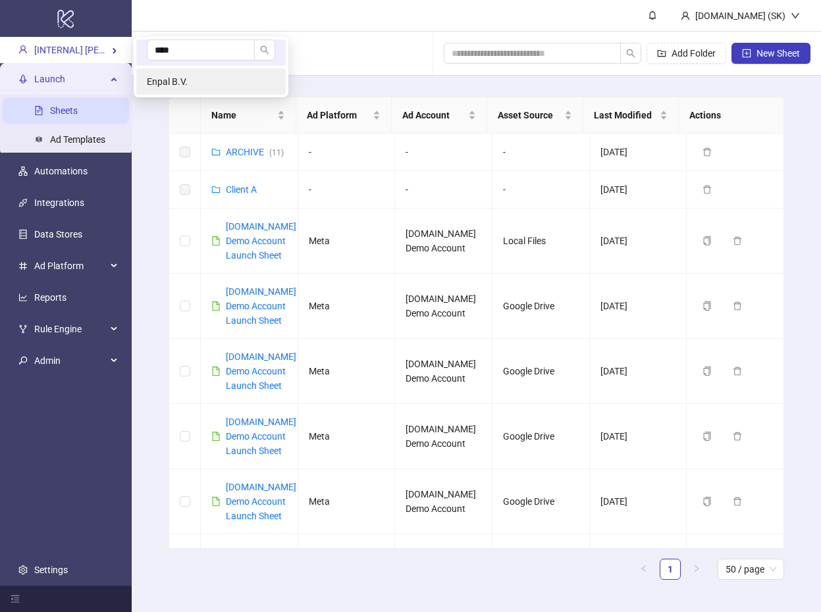
click at [190, 81] on li "Enpal B.V." at bounding box center [210, 81] width 149 height 26
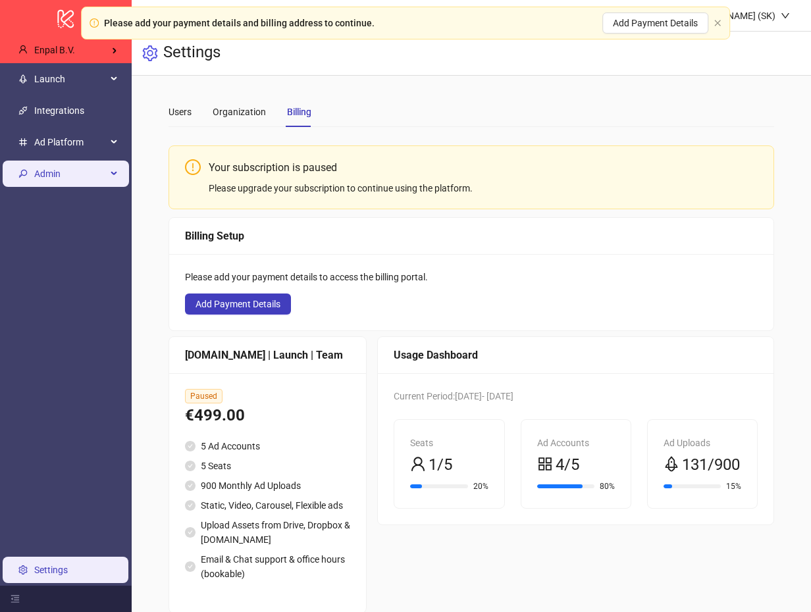
click at [54, 163] on span "Admin" at bounding box center [70, 174] width 72 height 26
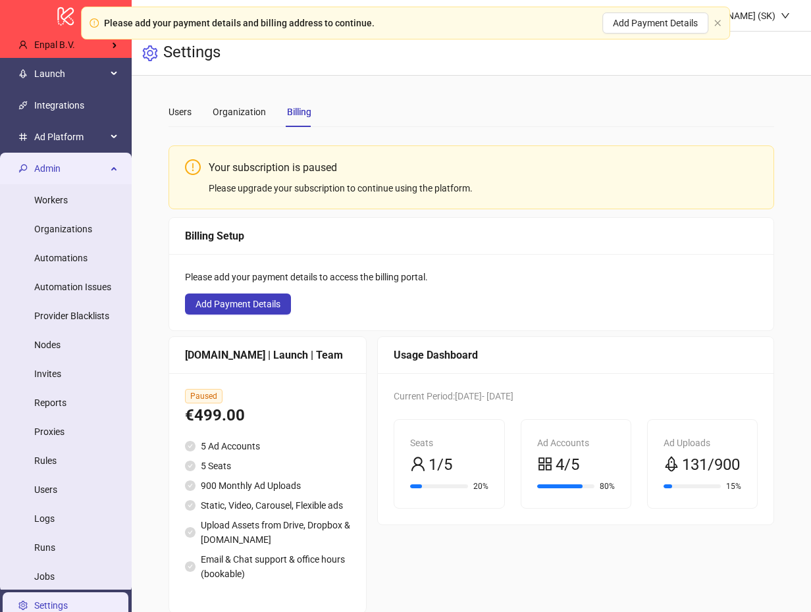
click at [68, 169] on span "Admin" at bounding box center [70, 168] width 72 height 26
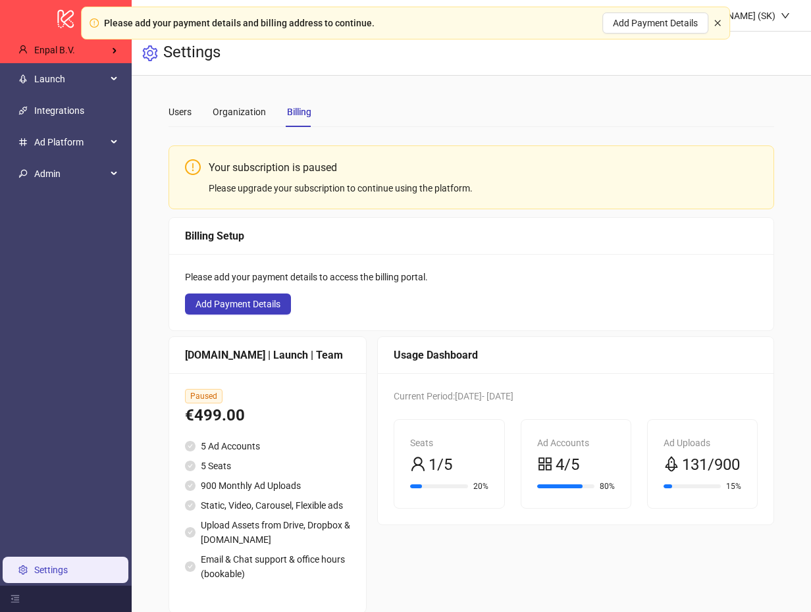
click at [721, 22] on icon "close" at bounding box center [717, 23] width 8 height 8
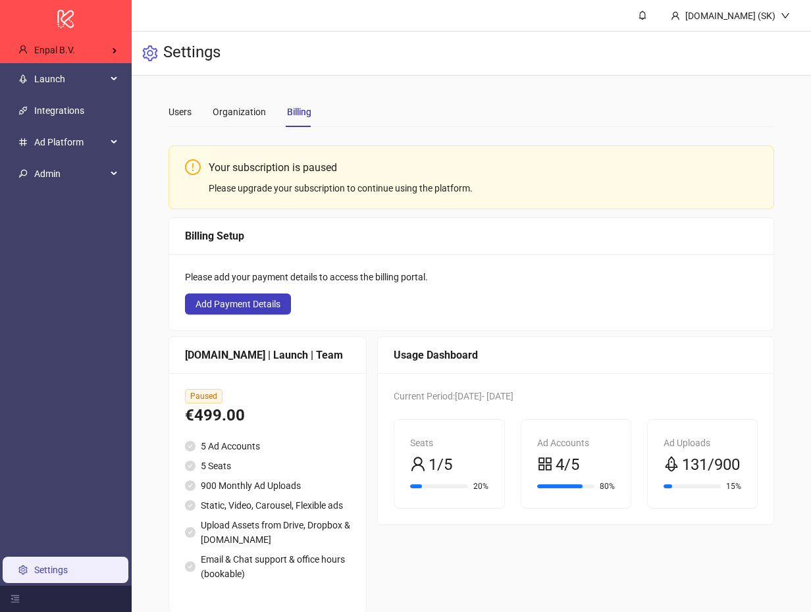
drag, startPoint x: 674, startPoint y: 92, endPoint x: 635, endPoint y: 70, distance: 44.5
click at [634, 70] on div "Settings" at bounding box center [471, 54] width 679 height 44
click at [73, 173] on span "Admin" at bounding box center [70, 174] width 72 height 26
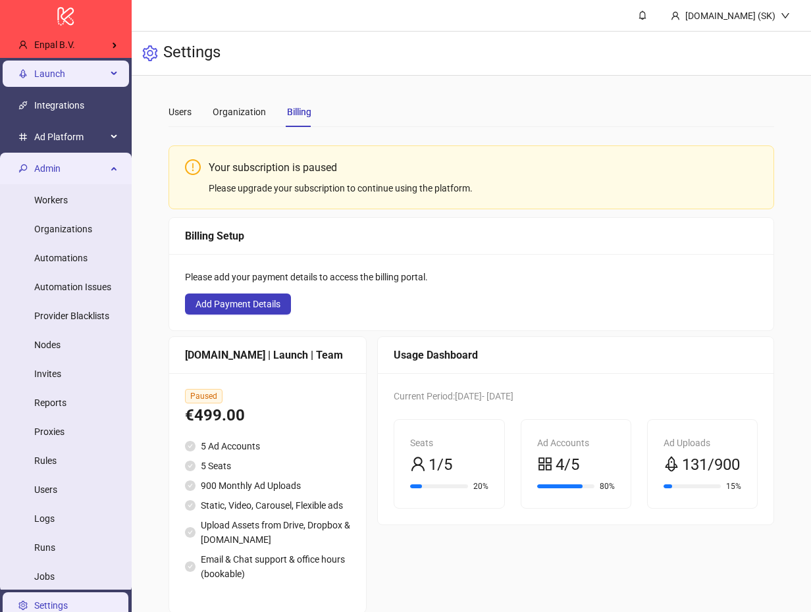
click at [89, 79] on span "Launch" at bounding box center [70, 74] width 72 height 26
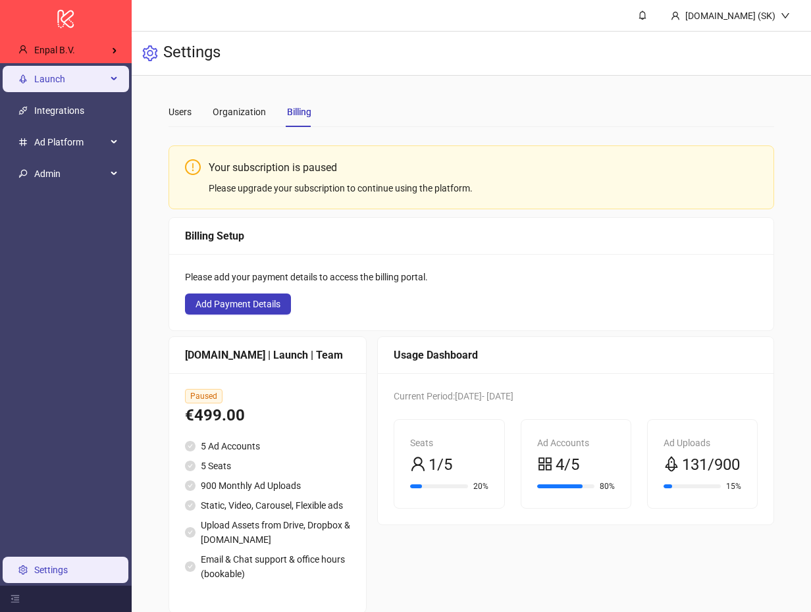
click at [89, 79] on span "Launch" at bounding box center [70, 79] width 72 height 26
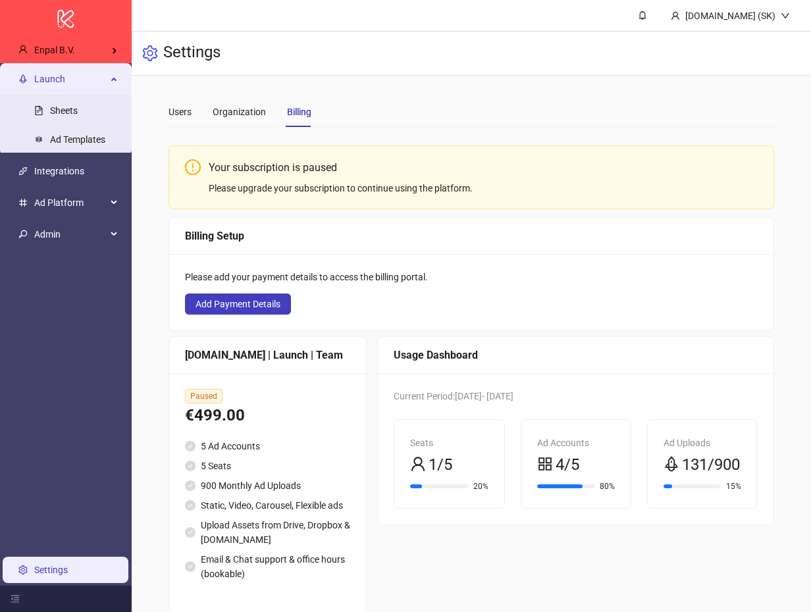
click at [89, 79] on span "Launch" at bounding box center [70, 79] width 72 height 26
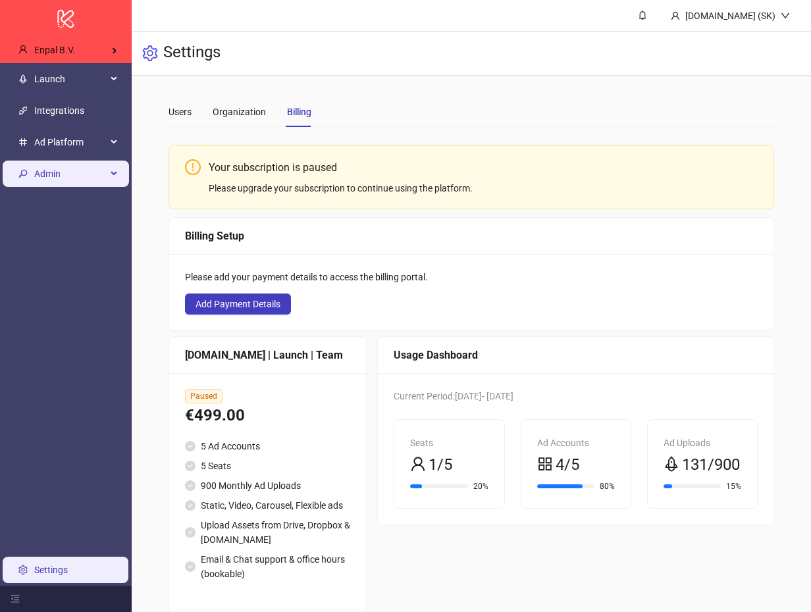
click at [65, 180] on span "Admin" at bounding box center [70, 174] width 72 height 26
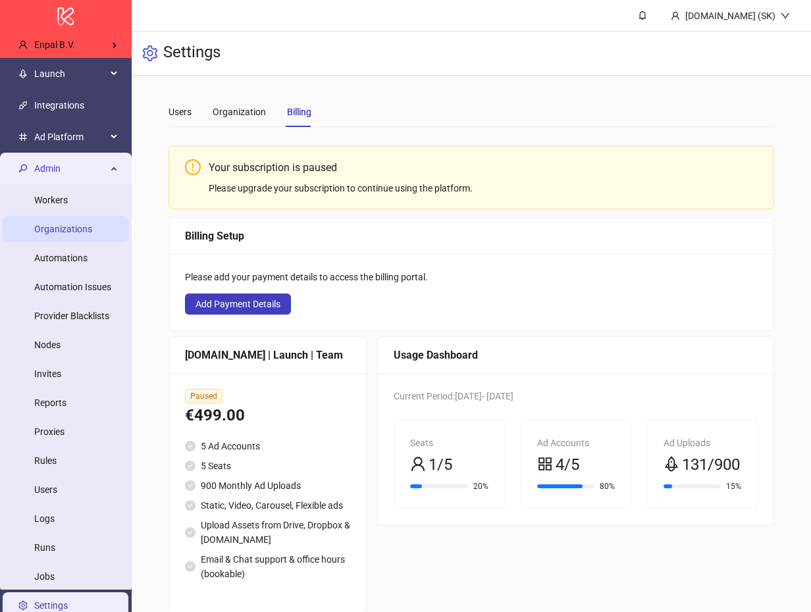
click at [58, 234] on link "Organizations" at bounding box center [63, 229] width 58 height 11
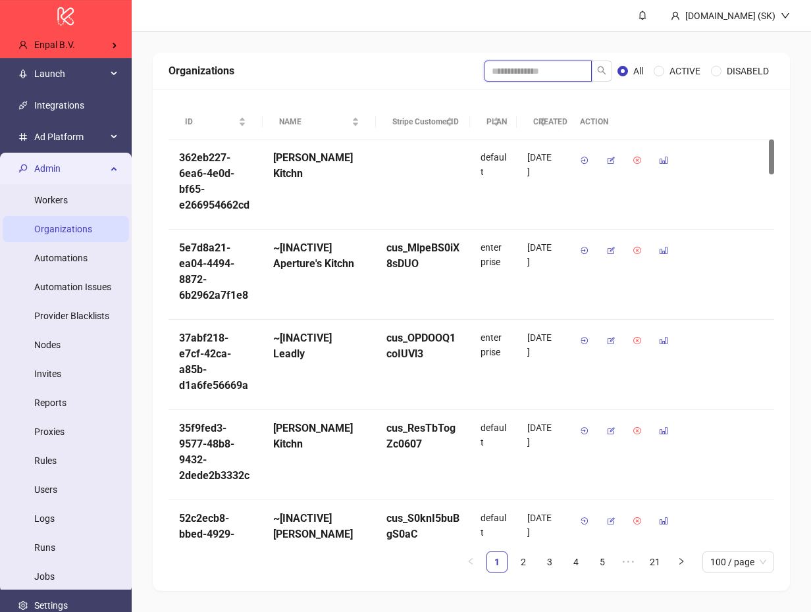
click at [551, 72] on input "search" at bounding box center [538, 71] width 108 height 21
type input "*****"
